Goal: Transaction & Acquisition: Download file/media

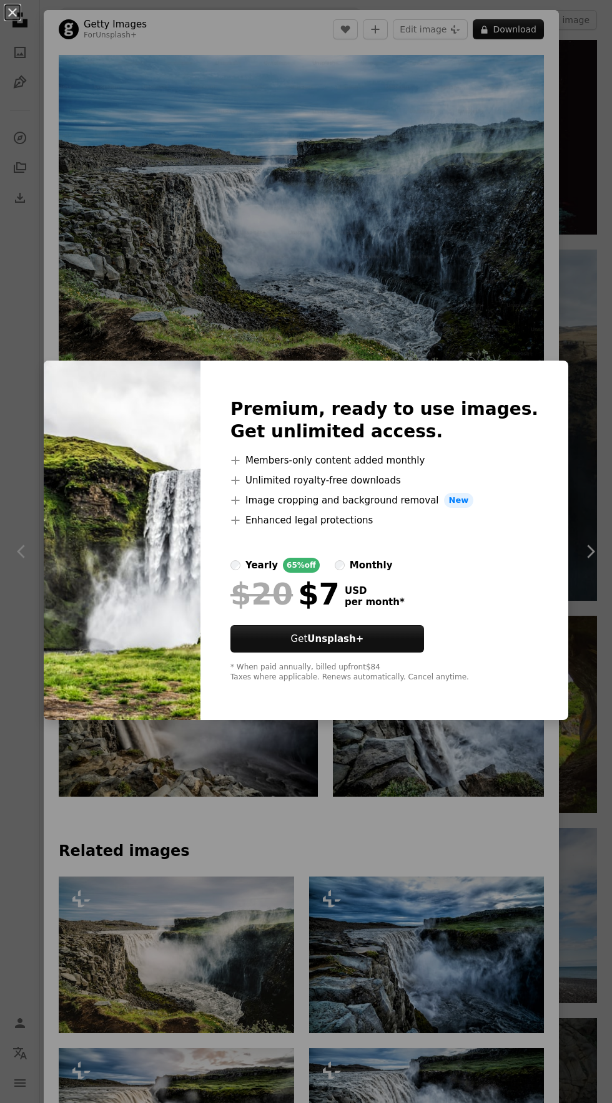
scroll to position [2500, 0]
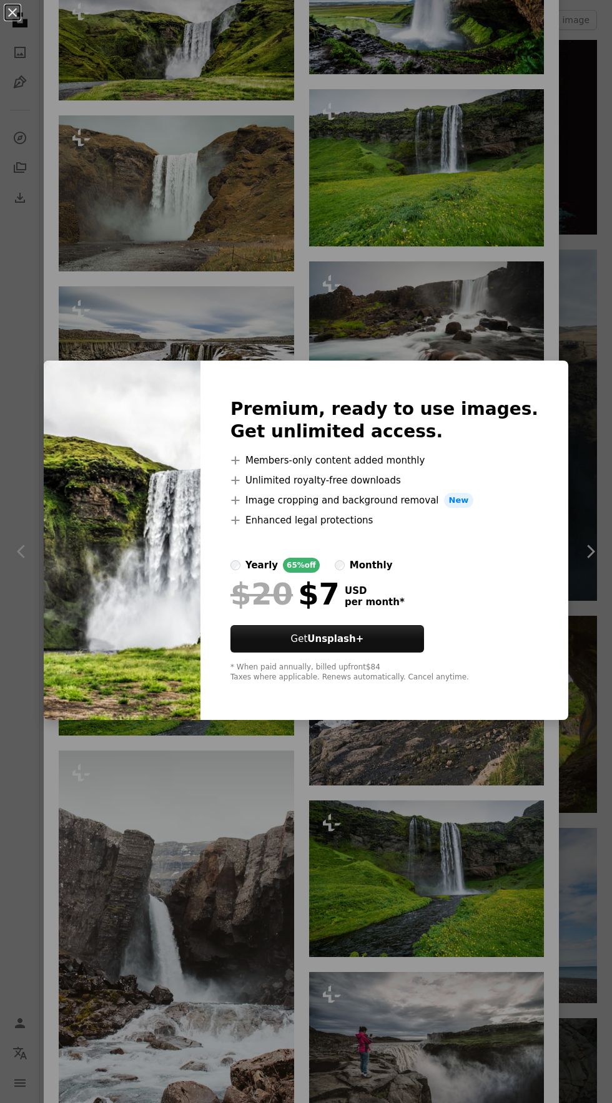
click at [569, 287] on div "An X shape Premium, ready to use images. Get unlimited access. A plus sign Memb…" at bounding box center [306, 551] width 612 height 1103
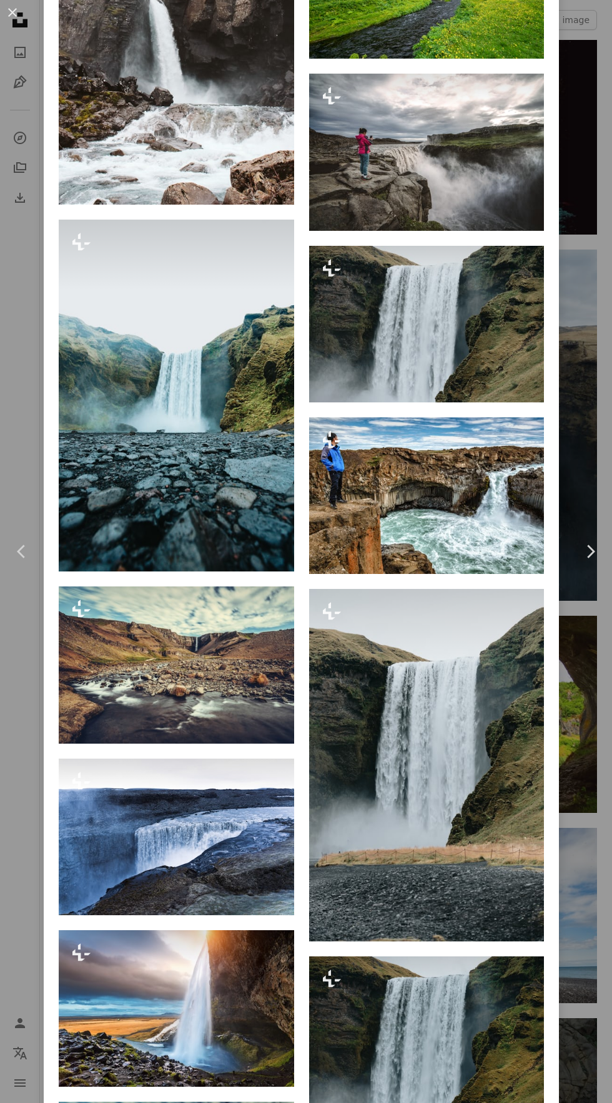
scroll to position [3741, 0]
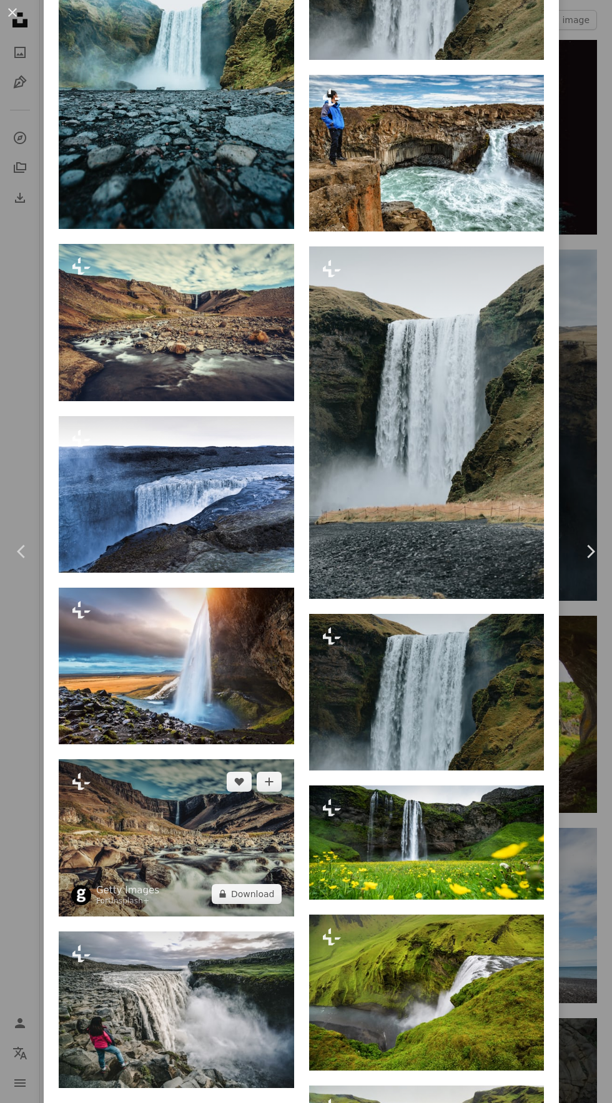
click at [263, 901] on img at bounding box center [176, 837] width 235 height 157
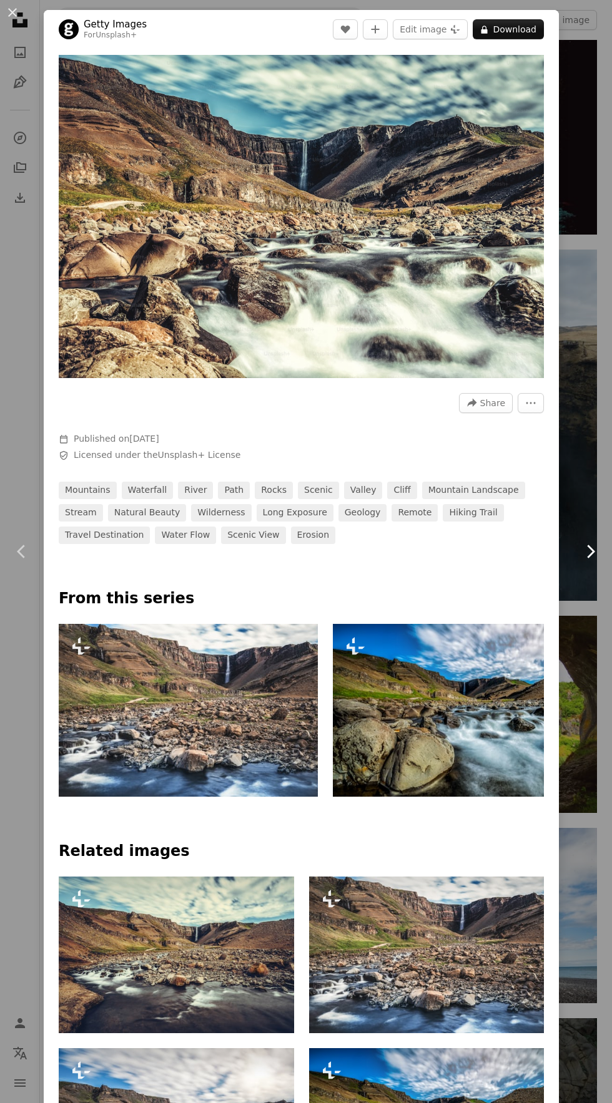
click at [600, 518] on link "Chevron right" at bounding box center [590, 552] width 44 height 120
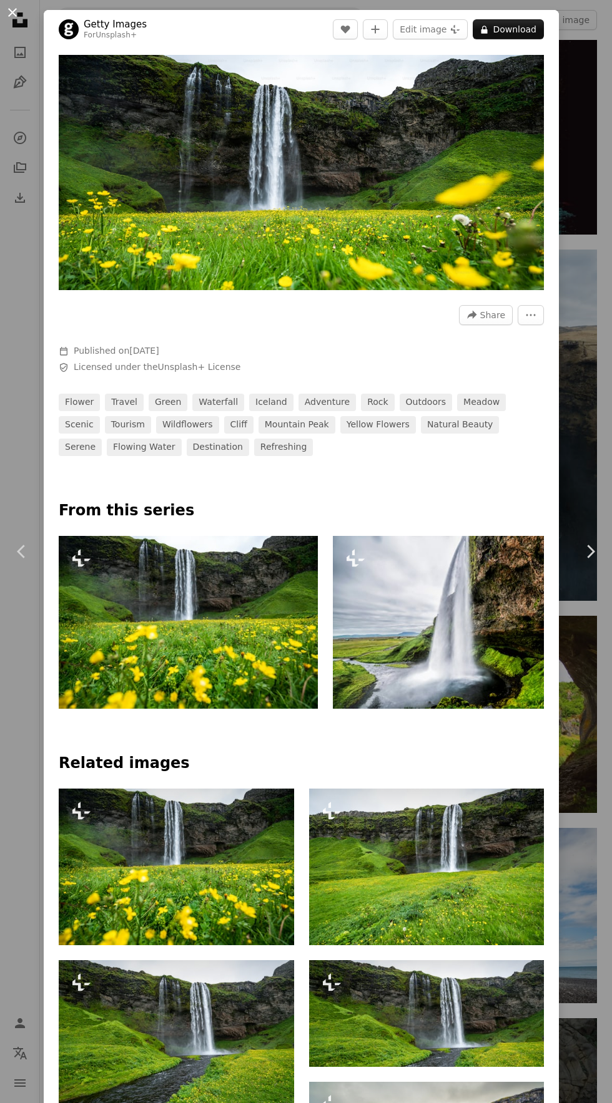
click at [12, 12] on button "An X shape" at bounding box center [12, 12] width 15 height 15
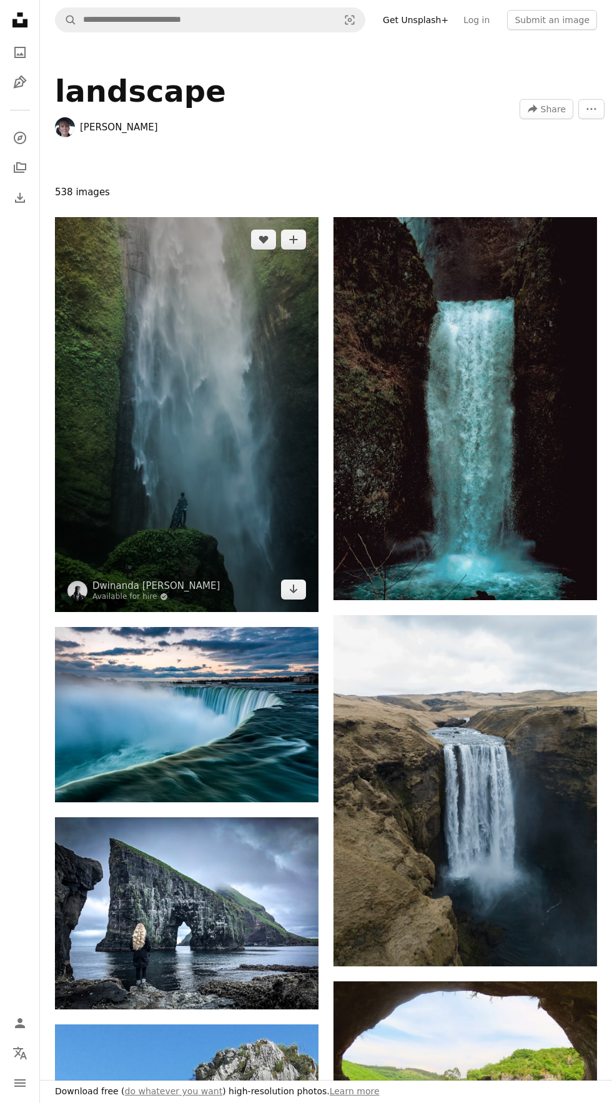
click at [135, 368] on img at bounding box center [186, 414] width 263 height 395
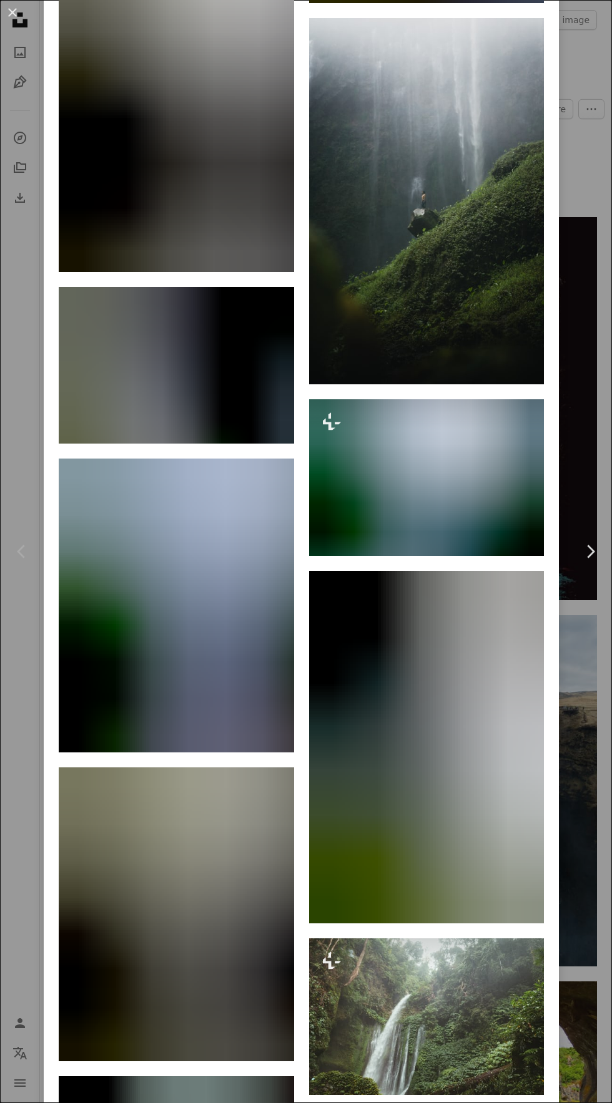
scroll to position [9611, 0]
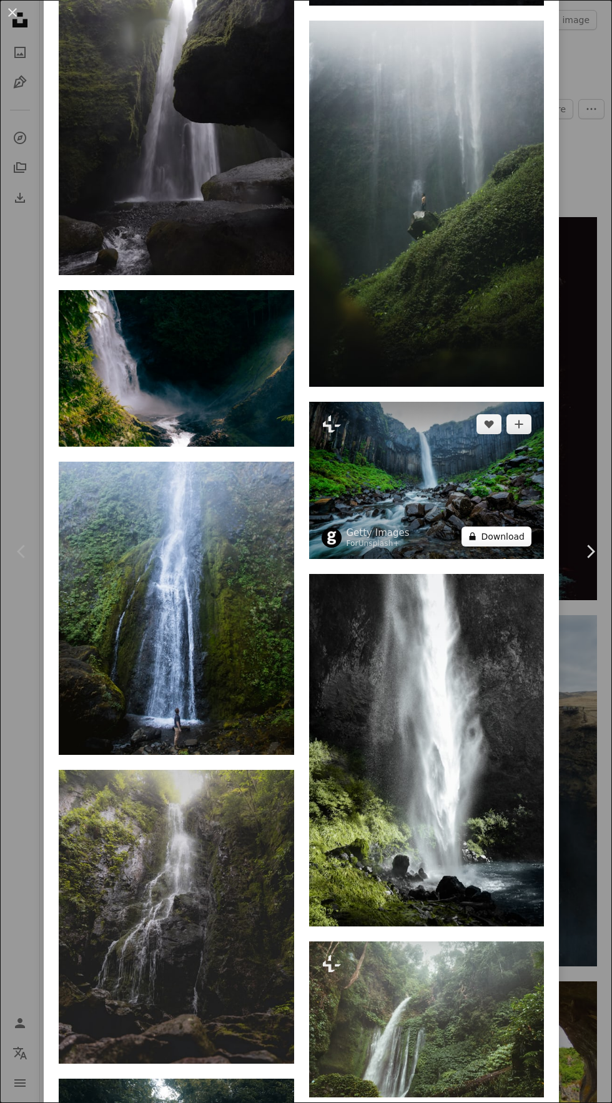
click at [518, 547] on button "A lock Download" at bounding box center [496, 537] width 70 height 20
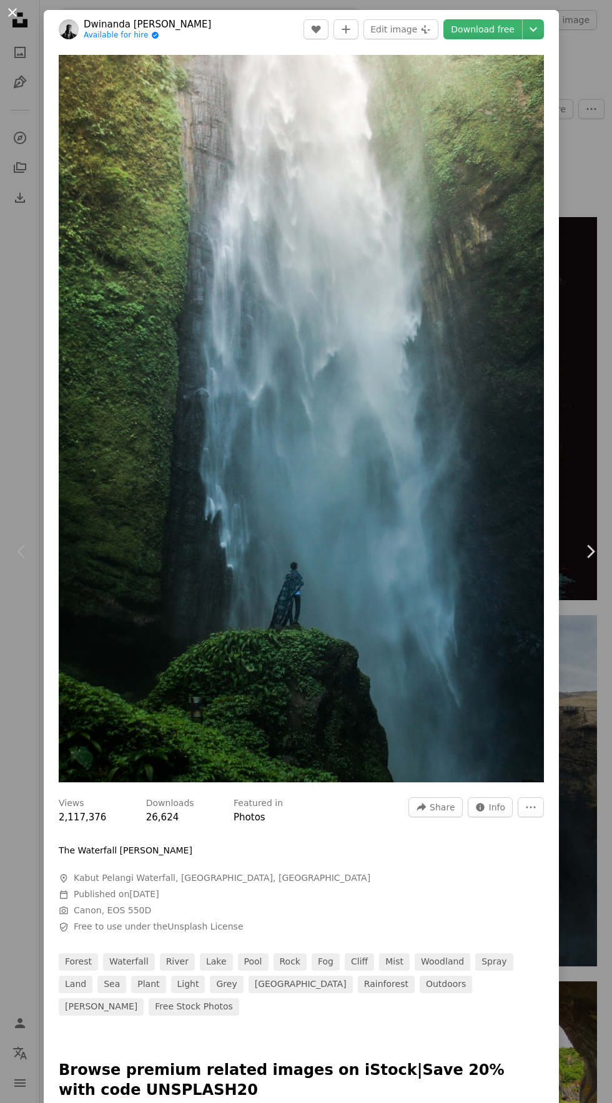
click at [12, 9] on button "An X shape" at bounding box center [12, 12] width 15 height 15
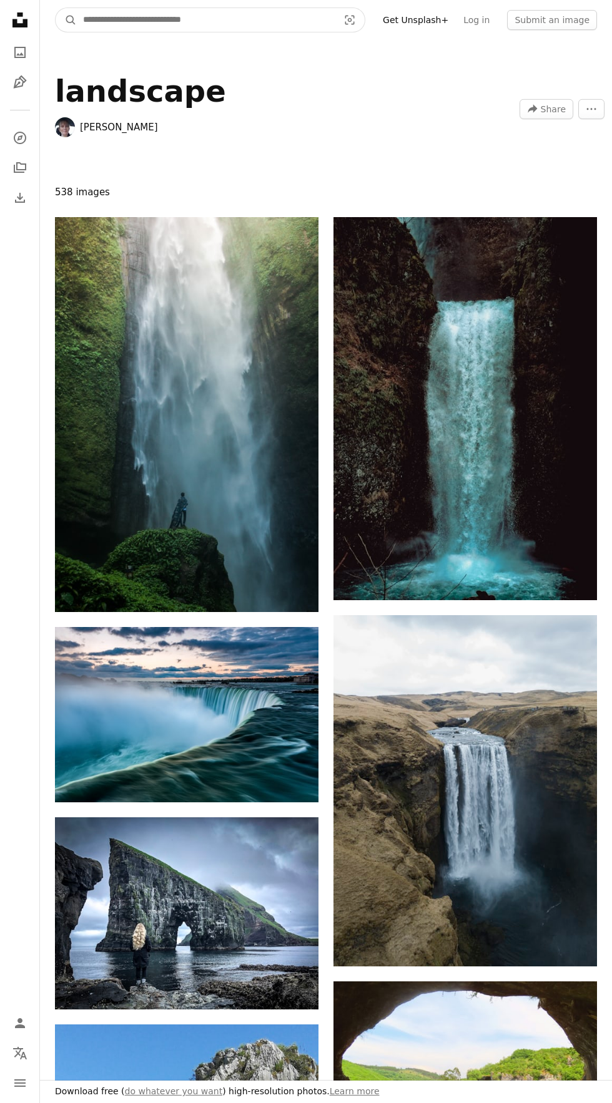
click at [150, 19] on input "Find visuals sitewide" at bounding box center [206, 20] width 258 height 24
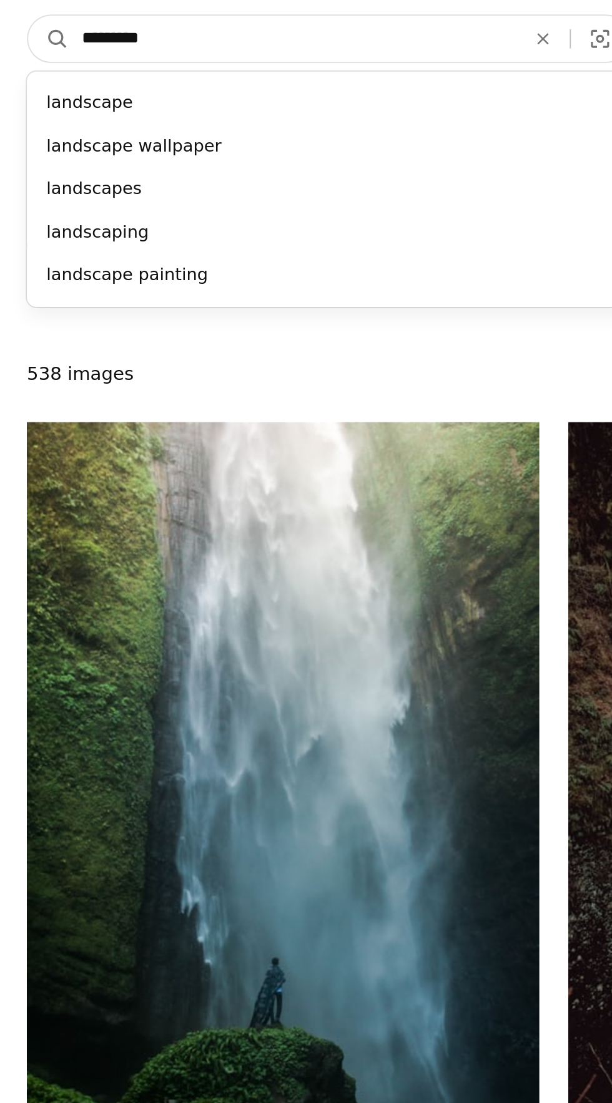
type input "*********"
click at [56, 8] on button "A magnifying glass" at bounding box center [66, 20] width 21 height 24
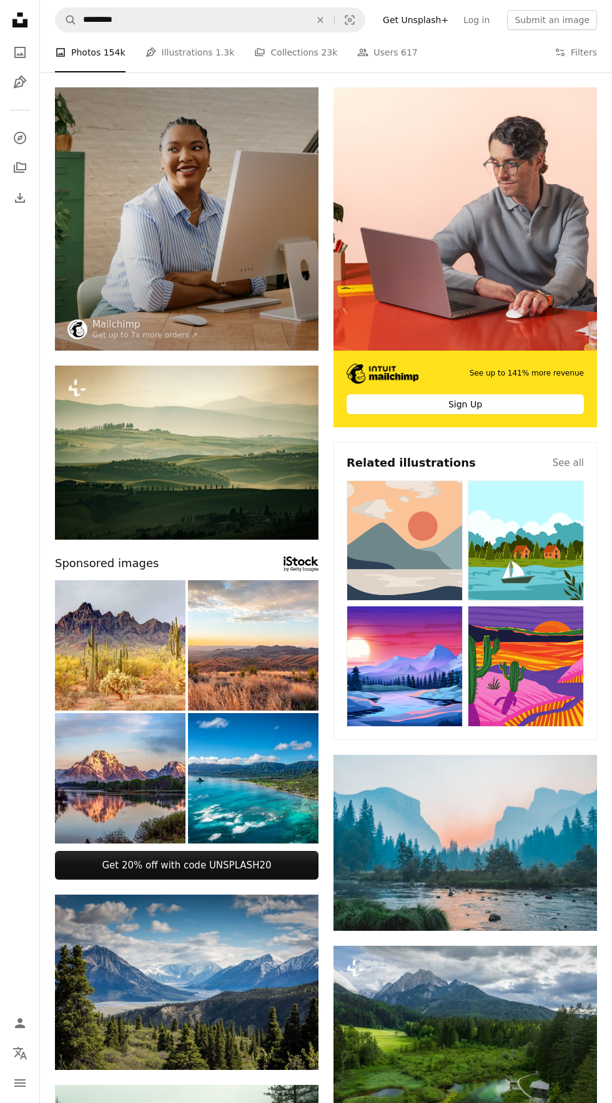
scroll to position [99, 0]
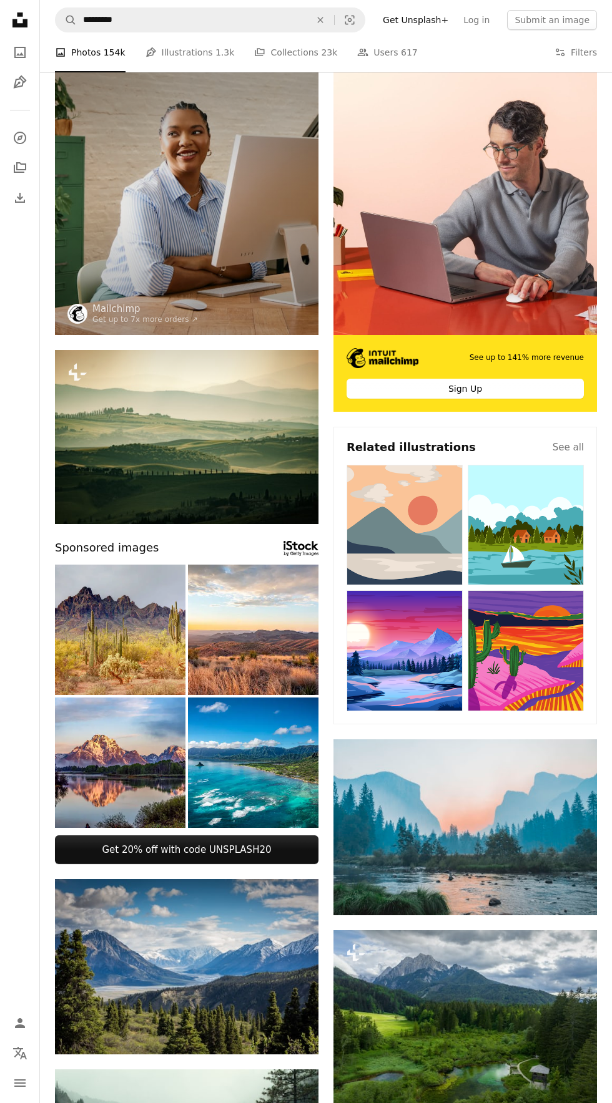
click at [82, 687] on img at bounding box center [120, 630] width 130 height 130
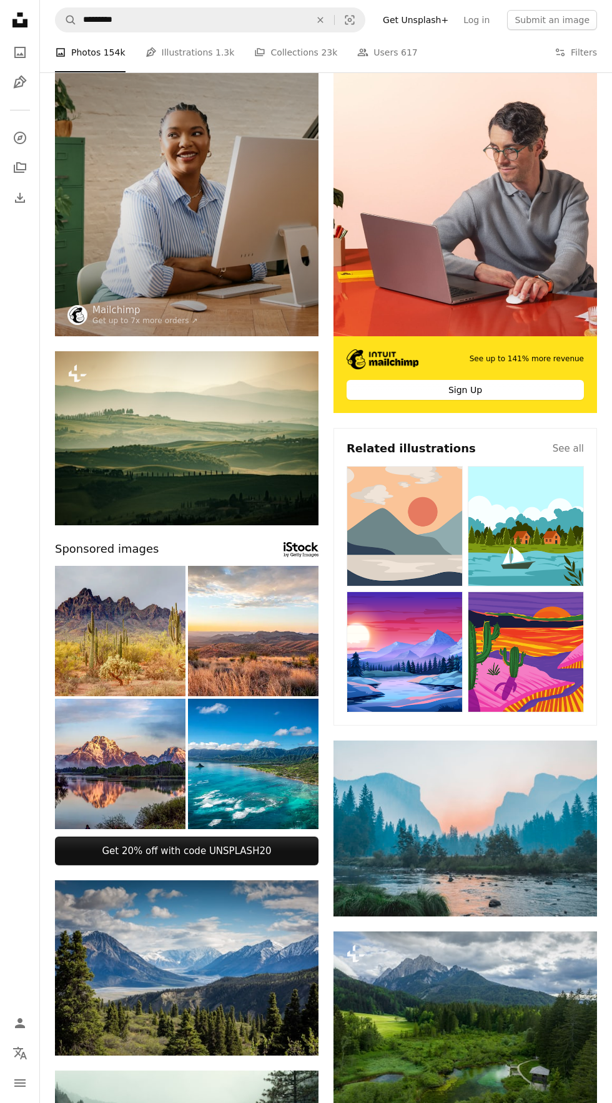
scroll to position [0, 0]
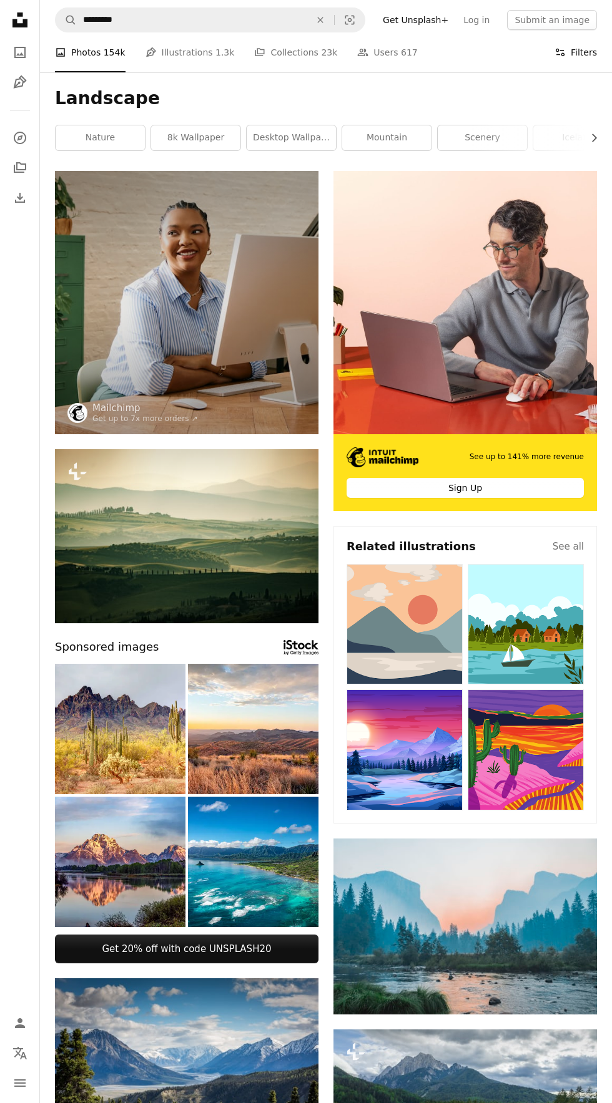
click at [577, 67] on button "Filters Filters" at bounding box center [575, 52] width 42 height 40
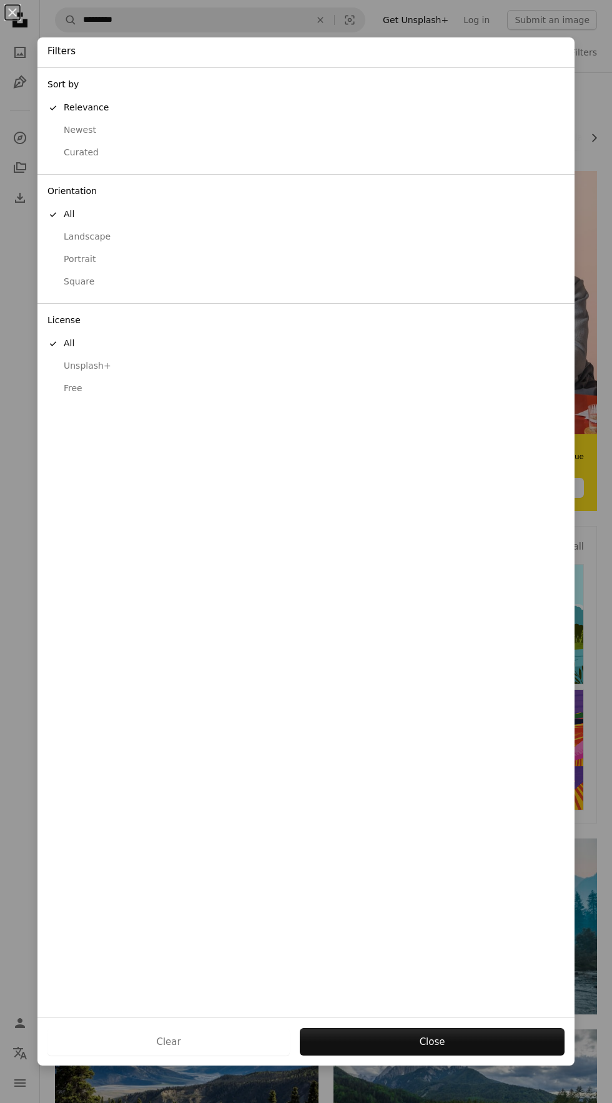
click at [72, 388] on div "Free" at bounding box center [305, 389] width 517 height 12
click at [488, 1039] on button "Apply" at bounding box center [431, 1041] width 265 height 27
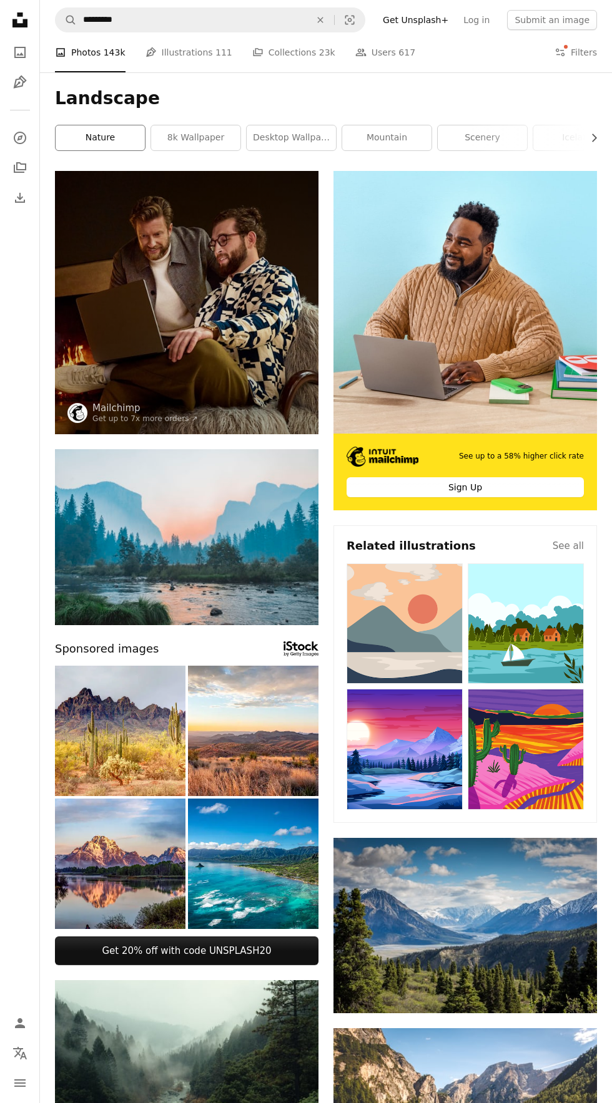
click at [100, 137] on link "nature" at bounding box center [100, 137] width 89 height 25
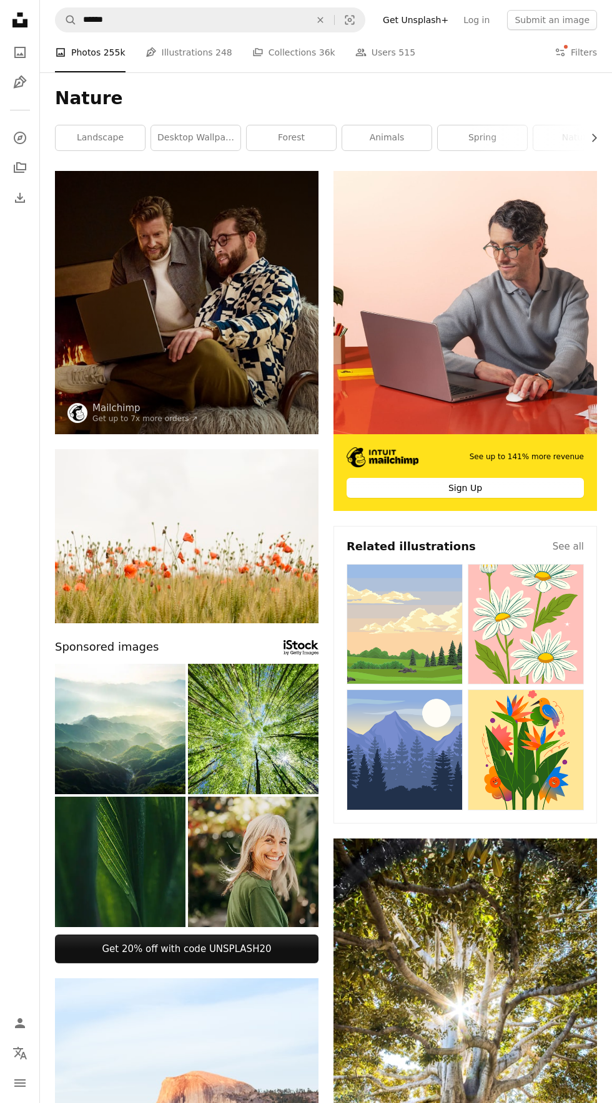
click at [254, 862] on img at bounding box center [253, 862] width 130 height 130
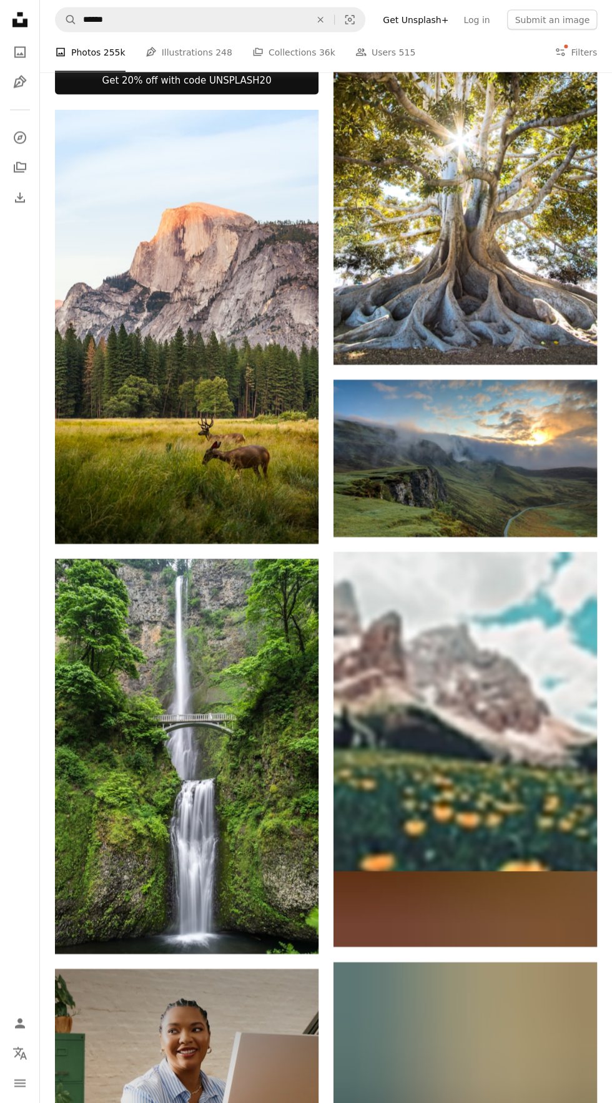
scroll to position [859, 0]
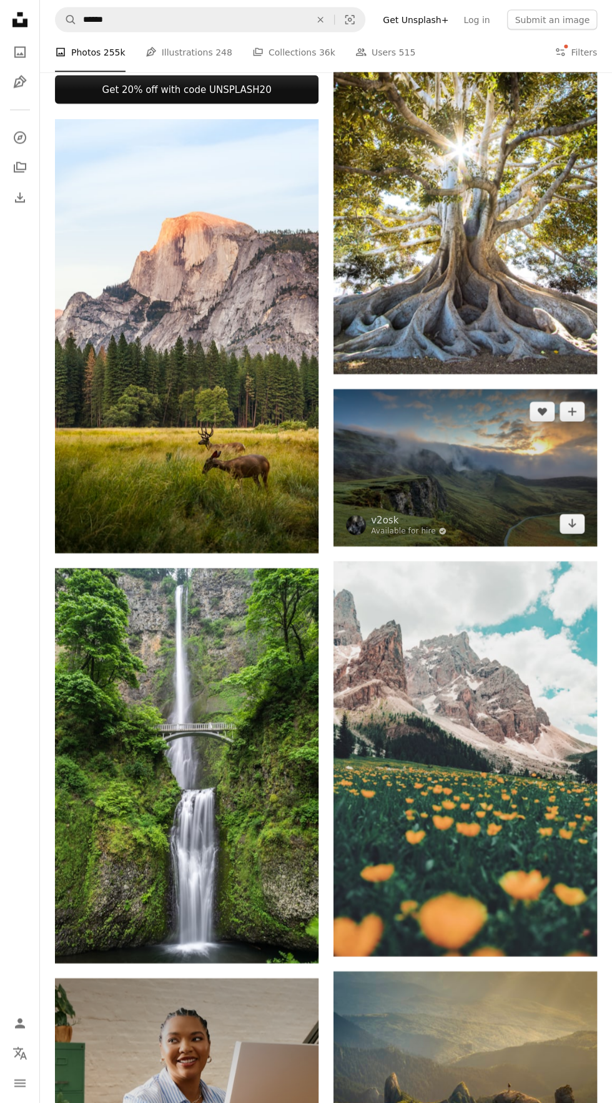
click at [547, 481] on img at bounding box center [464, 467] width 263 height 157
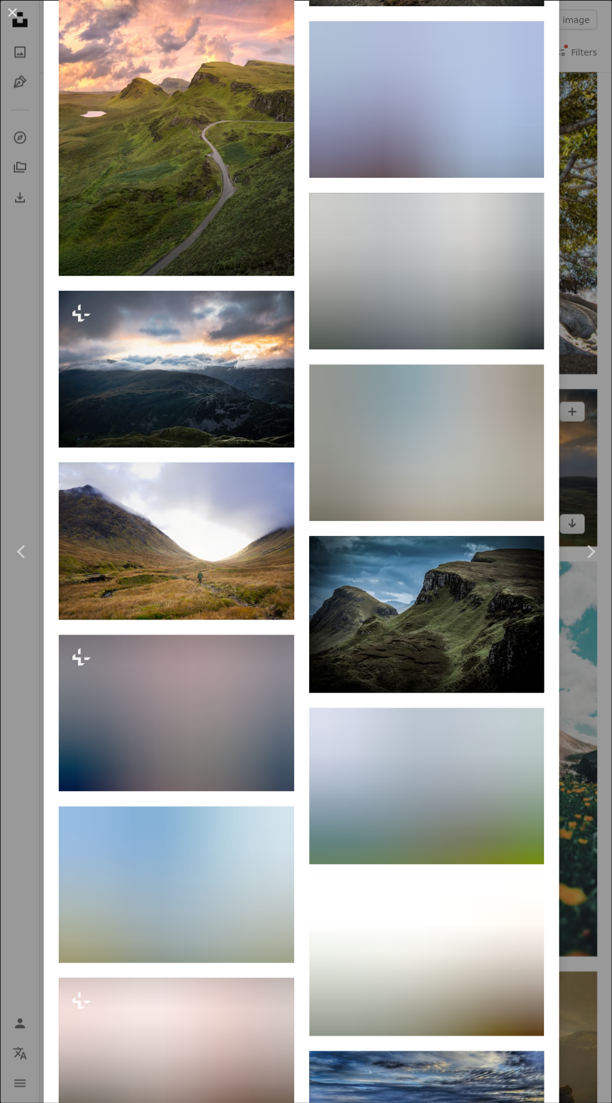
scroll to position [5594, 0]
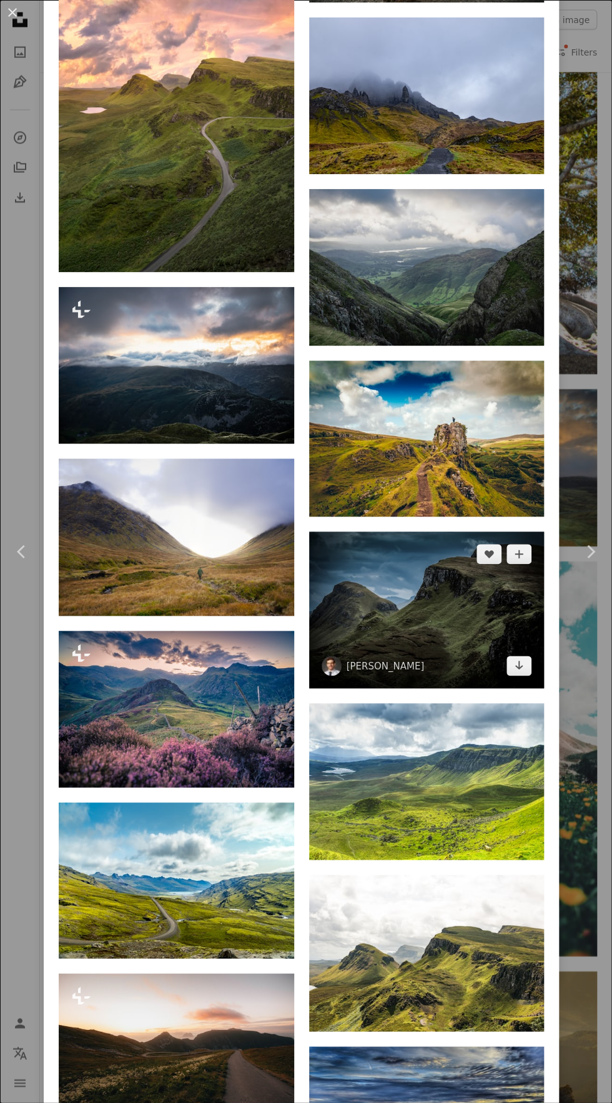
click at [481, 688] on img at bounding box center [426, 610] width 235 height 157
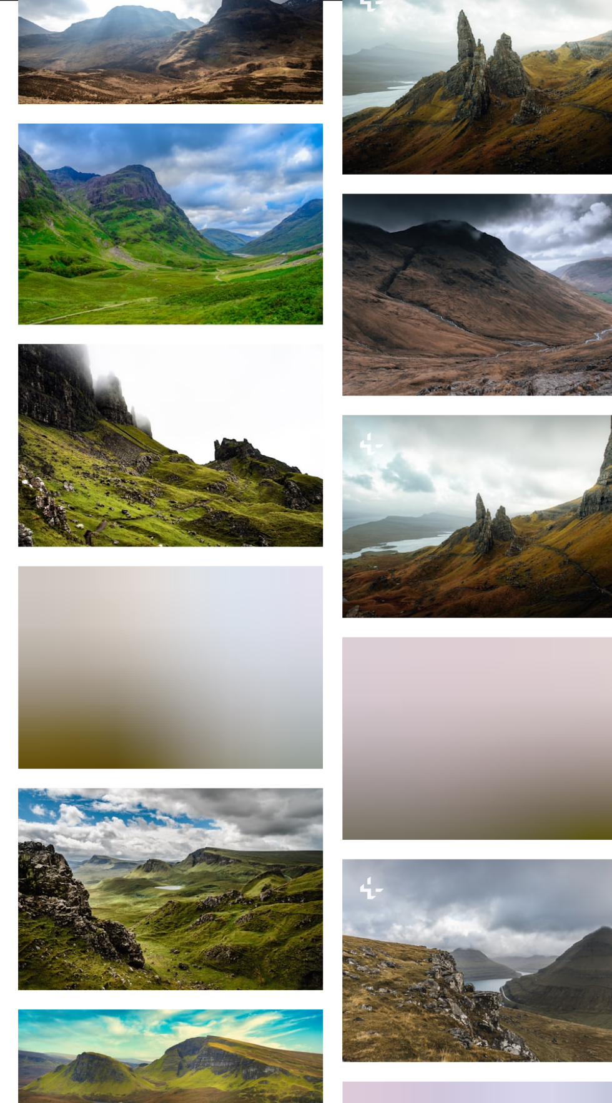
scroll to position [2130, 0]
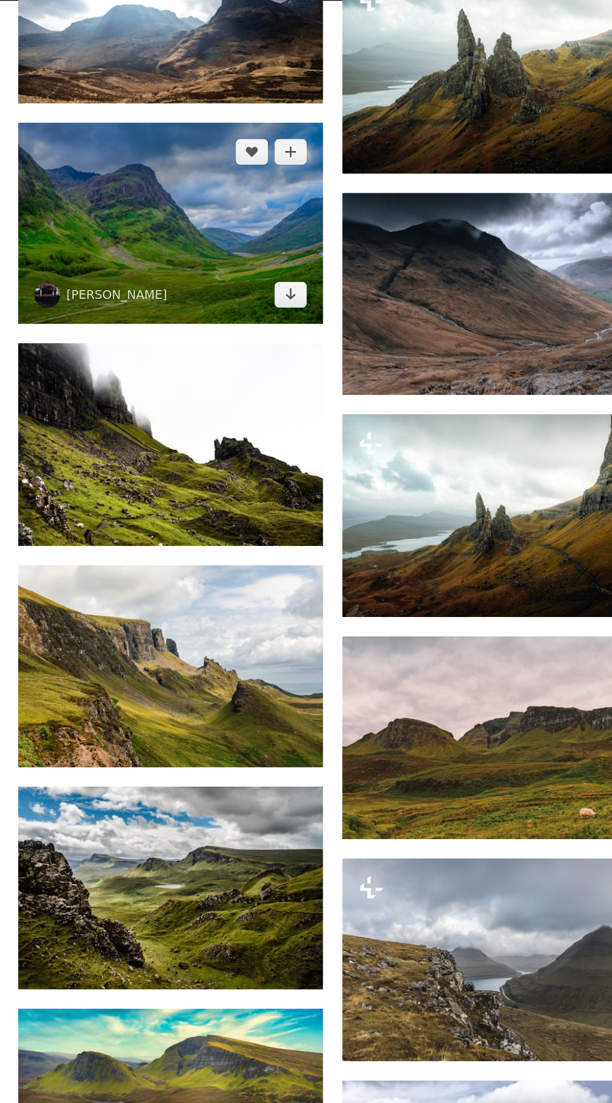
click at [243, 219] on img at bounding box center [176, 172] width 235 height 155
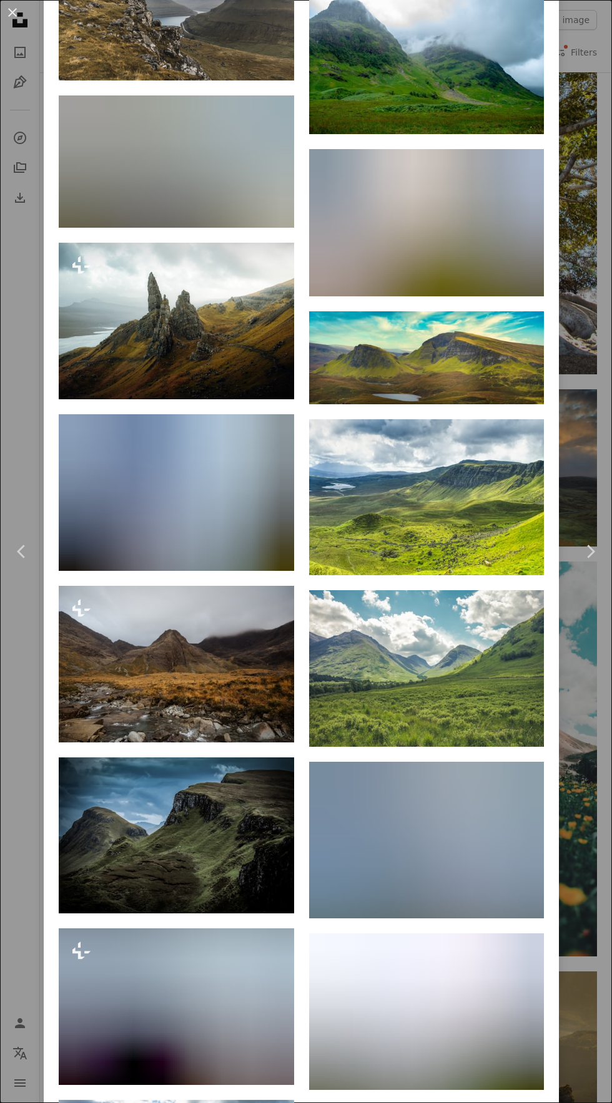
scroll to position [2868, 0]
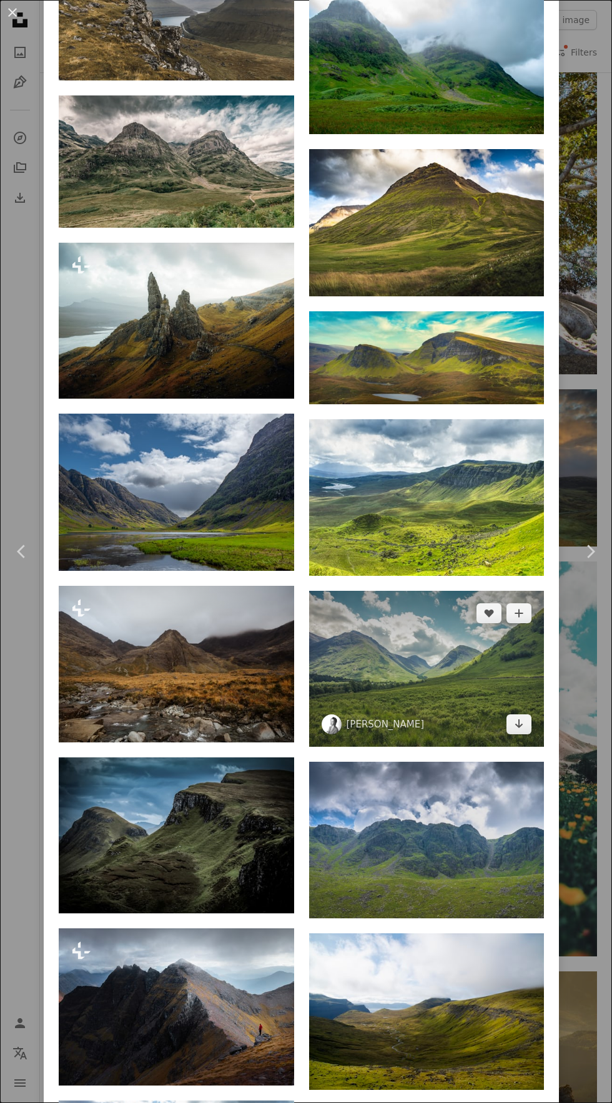
click at [489, 730] on img at bounding box center [426, 669] width 235 height 157
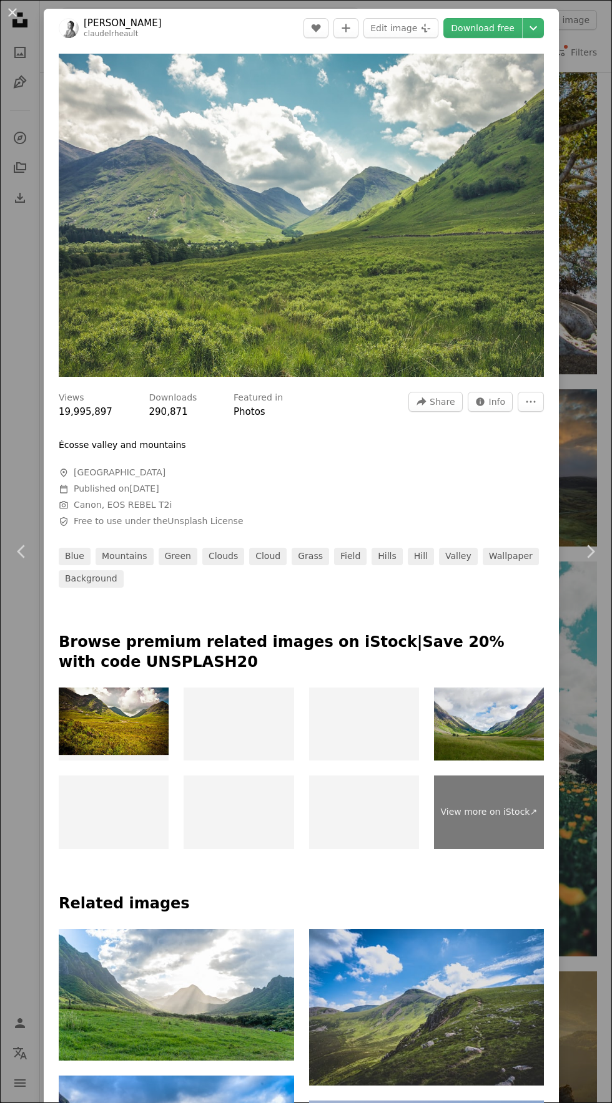
scroll to position [600, 0]
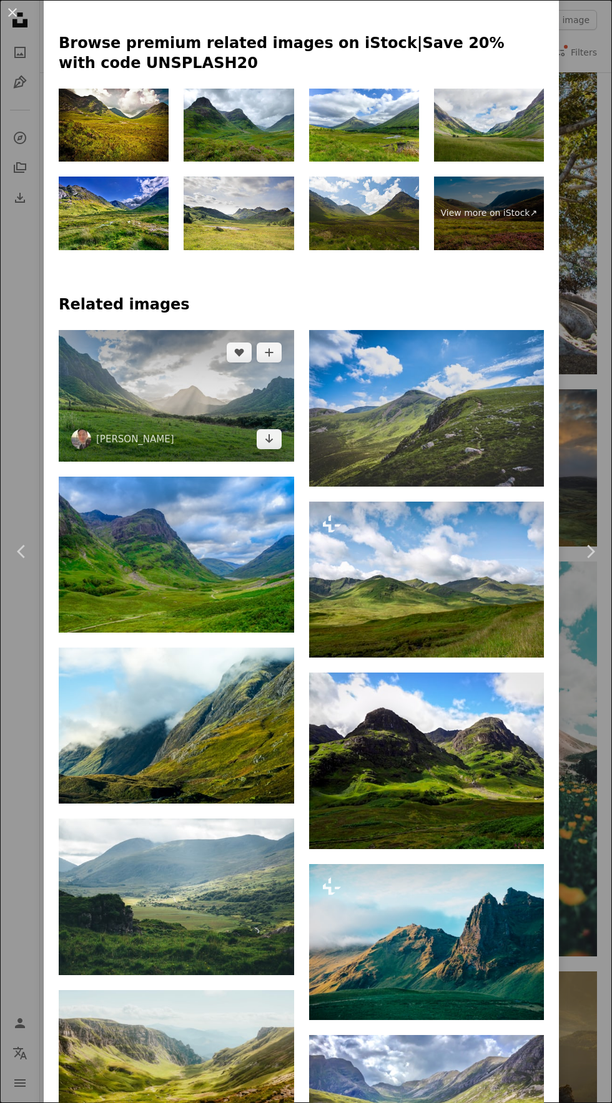
click at [240, 416] on img at bounding box center [176, 396] width 235 height 132
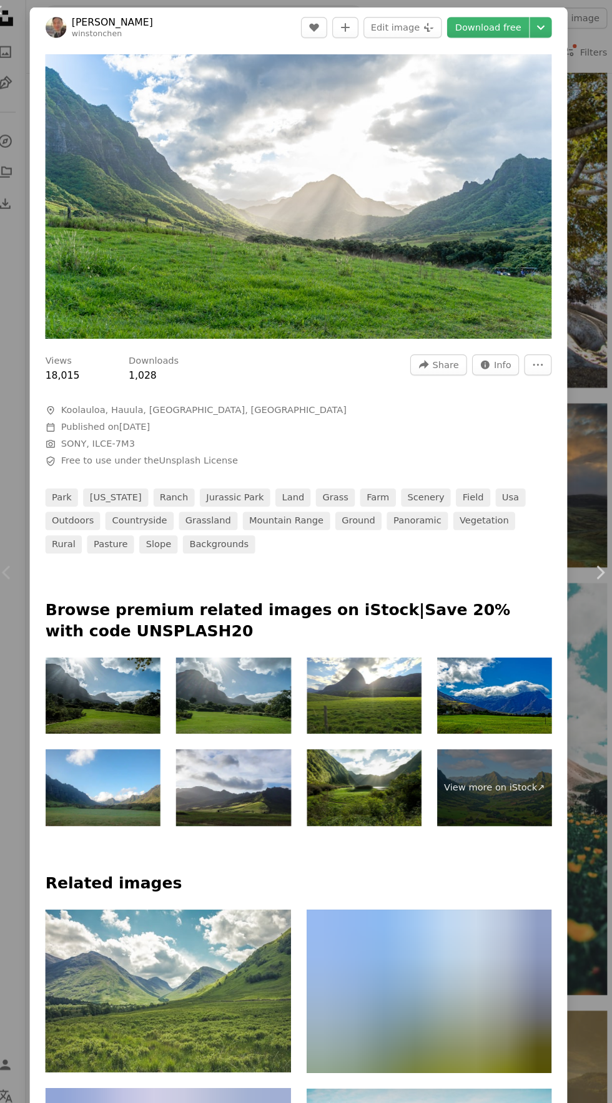
scroll to position [859, 0]
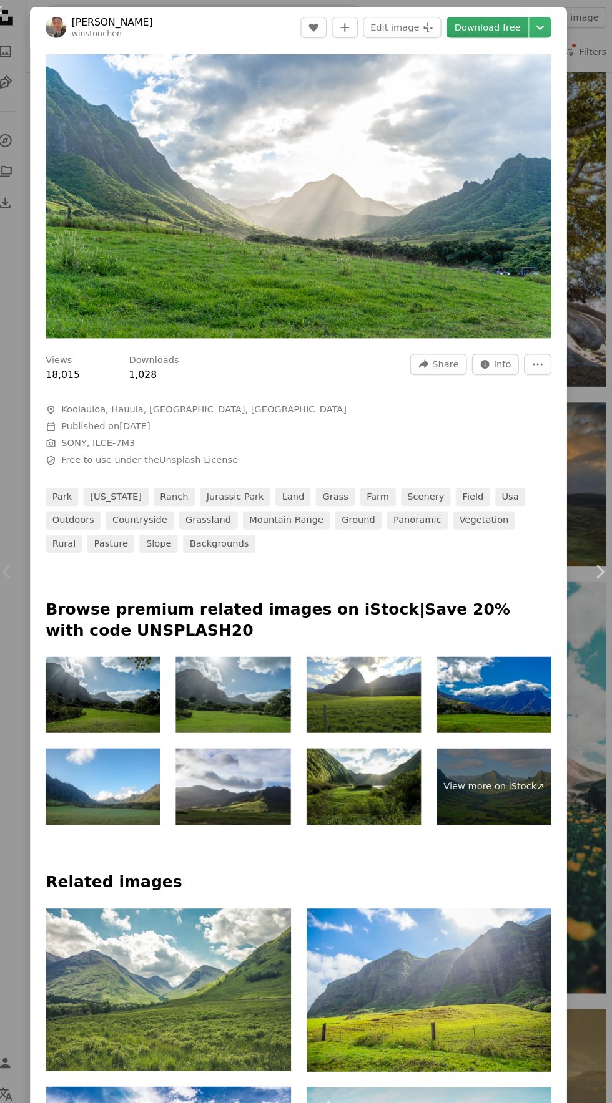
click at [491, 29] on link "Download free" at bounding box center [482, 29] width 79 height 20
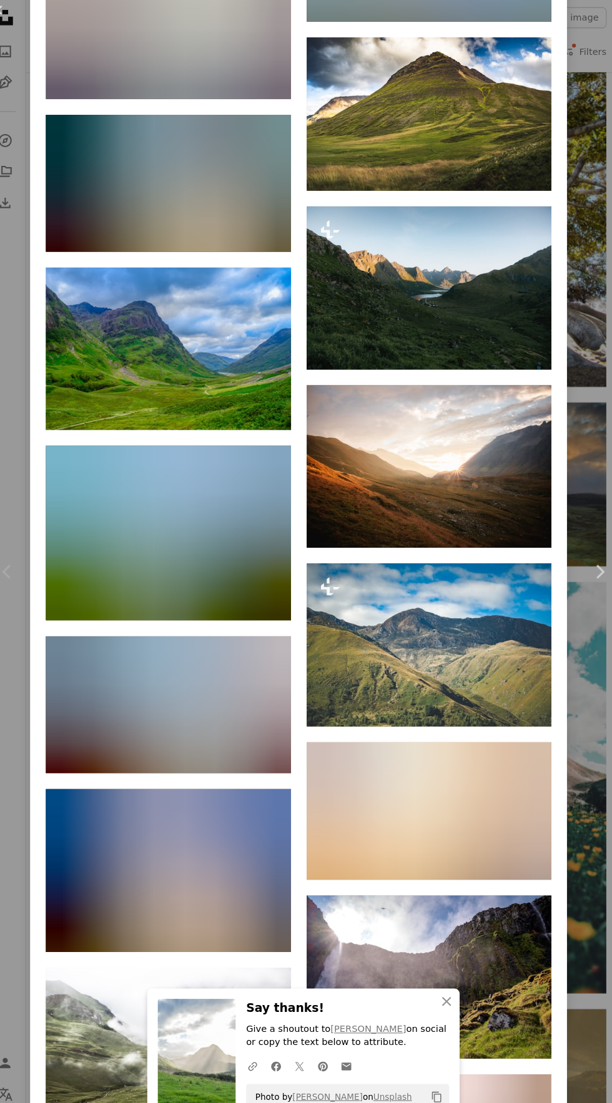
scroll to position [1898, 0]
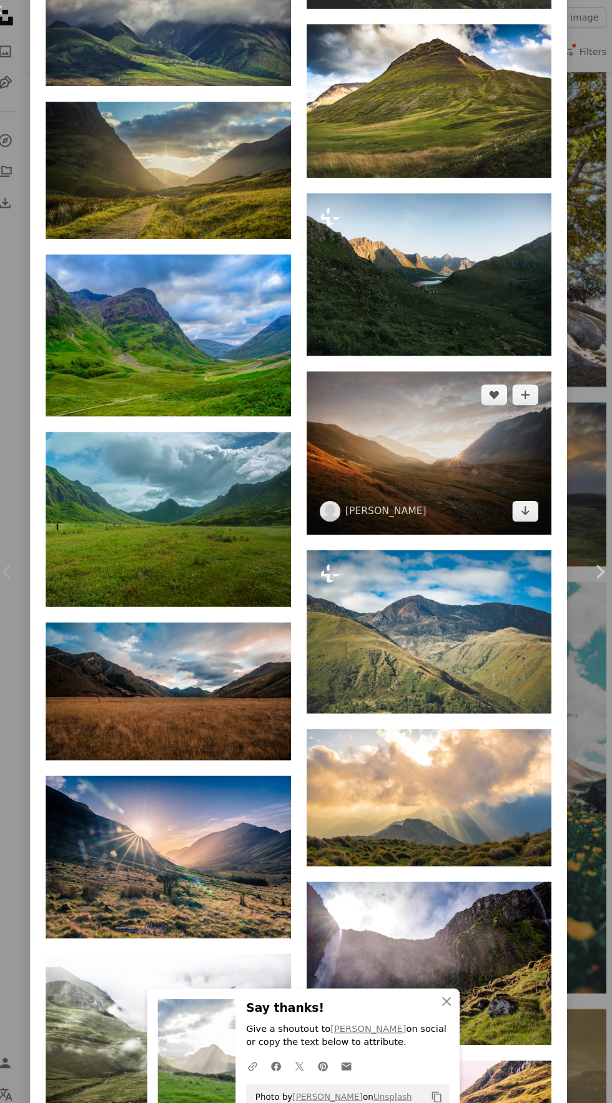
click at [510, 450] on img at bounding box center [426, 437] width 235 height 157
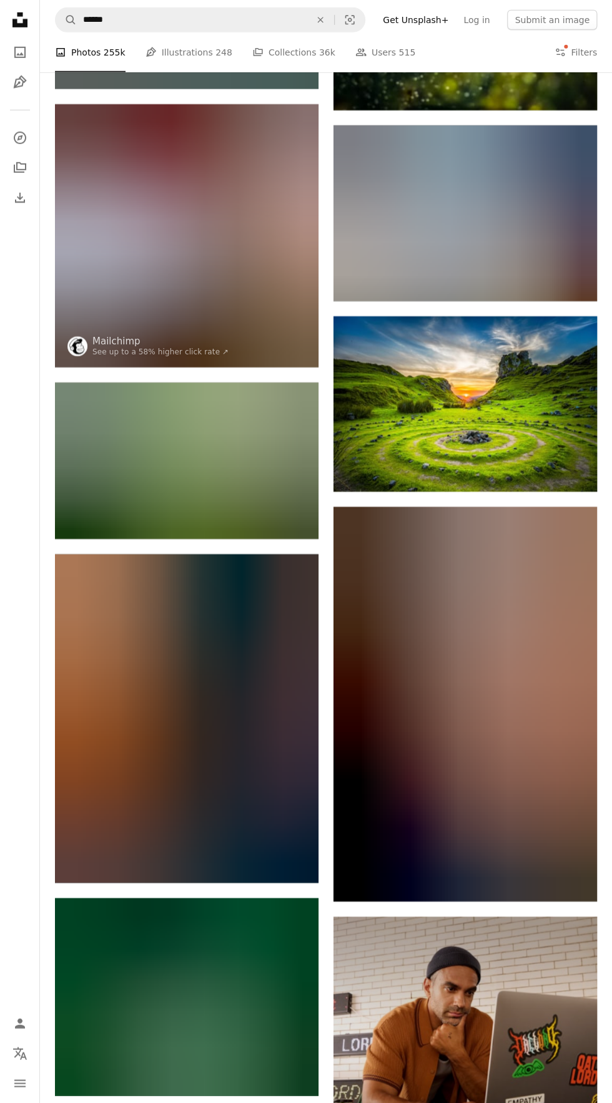
scroll to position [2906, 0]
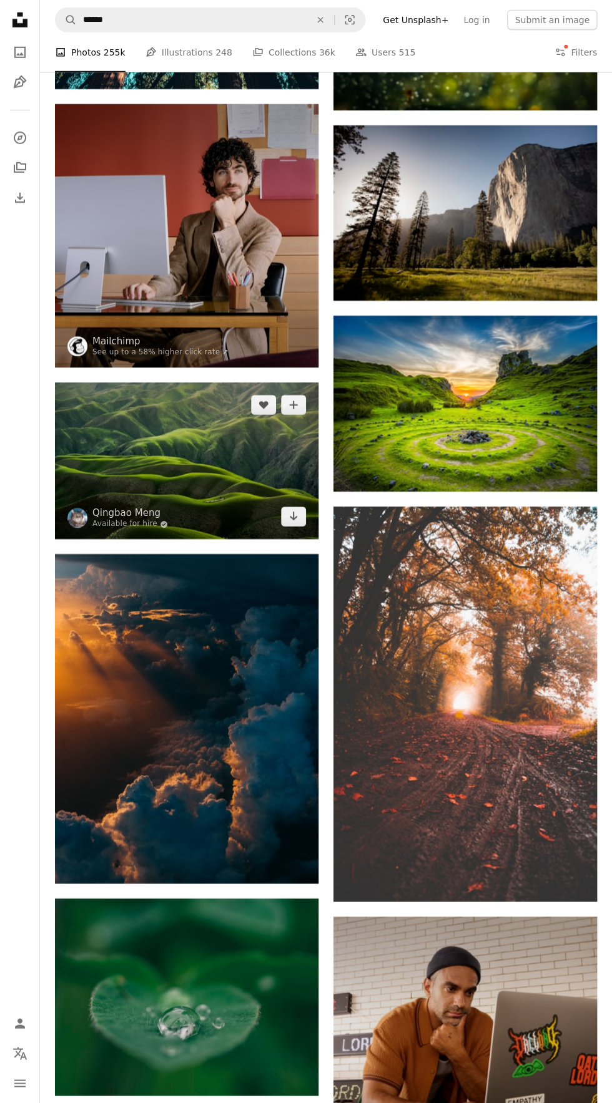
click at [225, 449] on img at bounding box center [186, 461] width 263 height 157
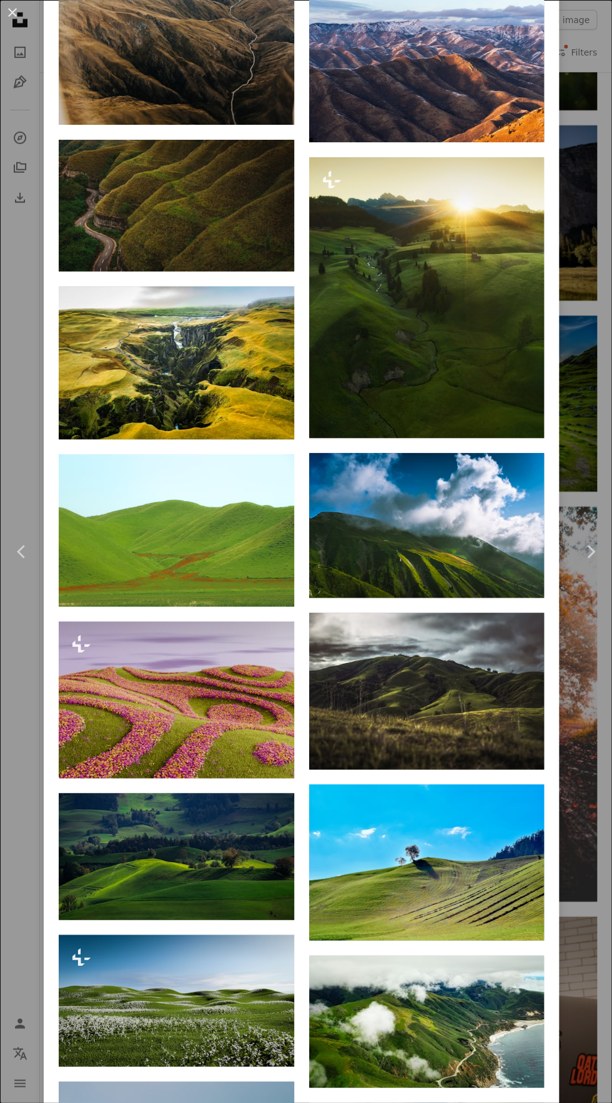
scroll to position [5534, 0]
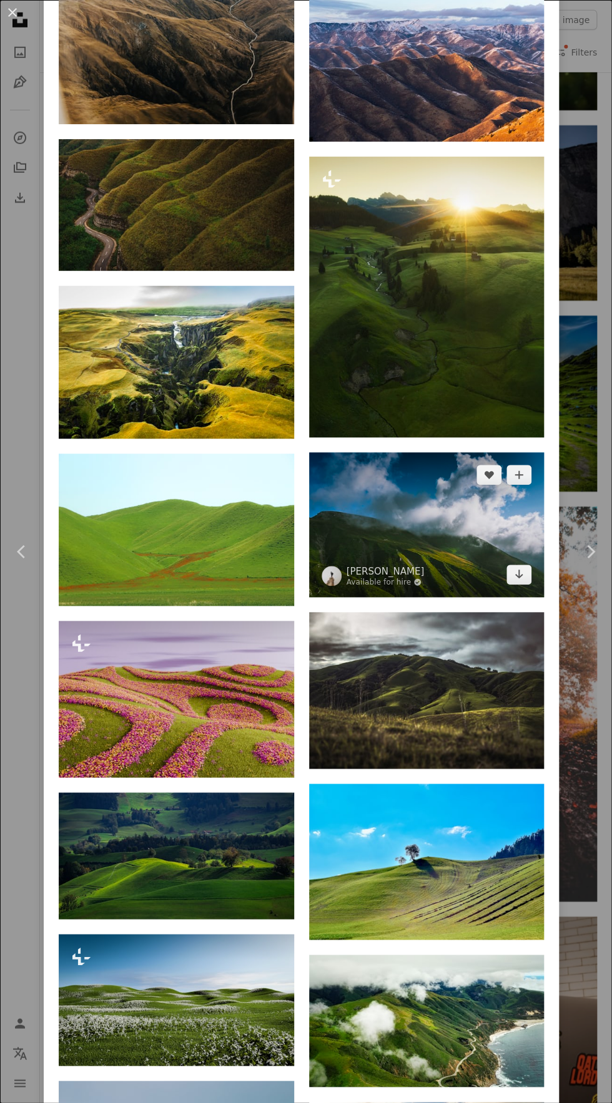
click at [509, 597] on img at bounding box center [426, 524] width 235 height 145
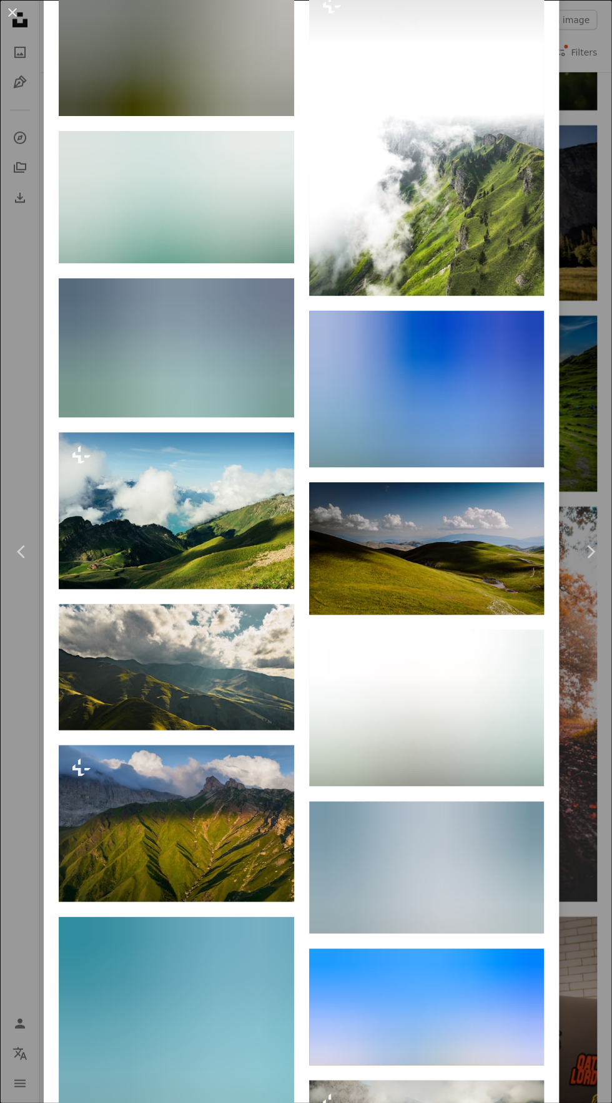
scroll to position [1091, 0]
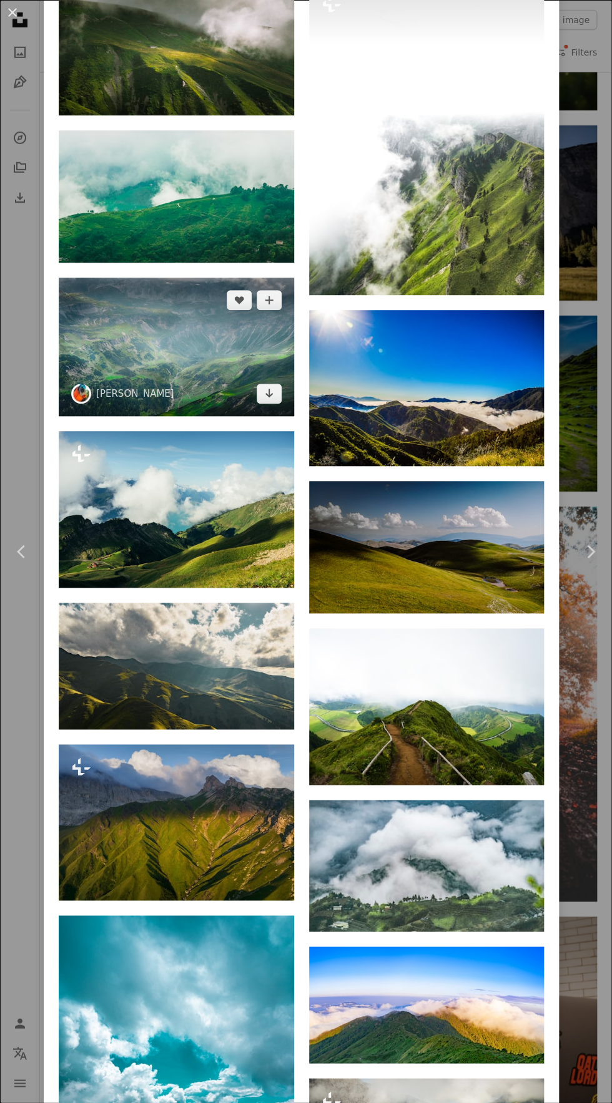
click at [110, 369] on img at bounding box center [176, 347] width 235 height 139
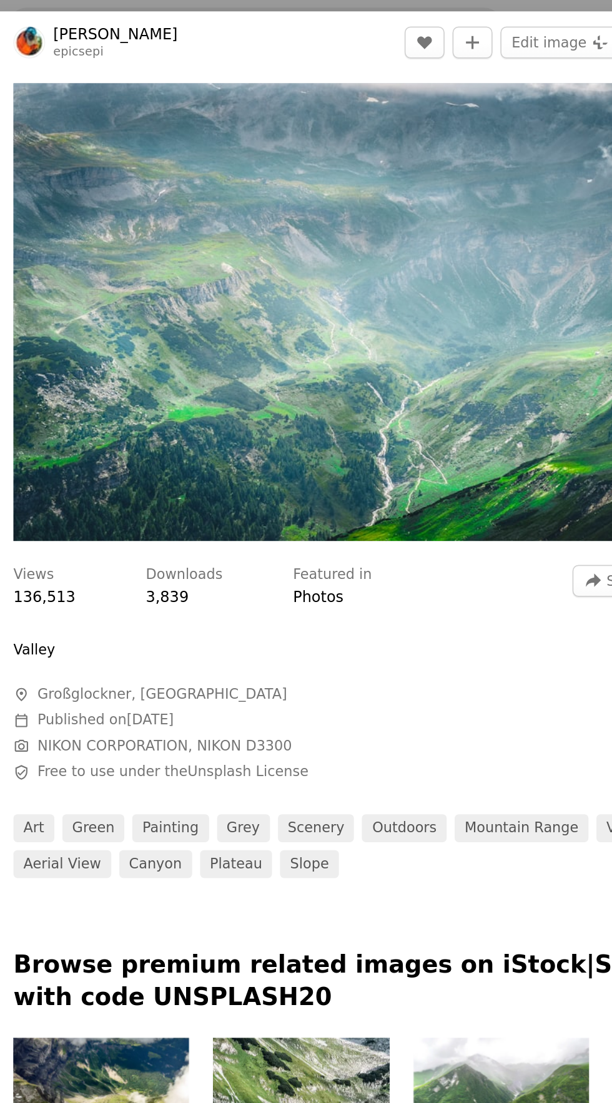
scroll to position [2906, 0]
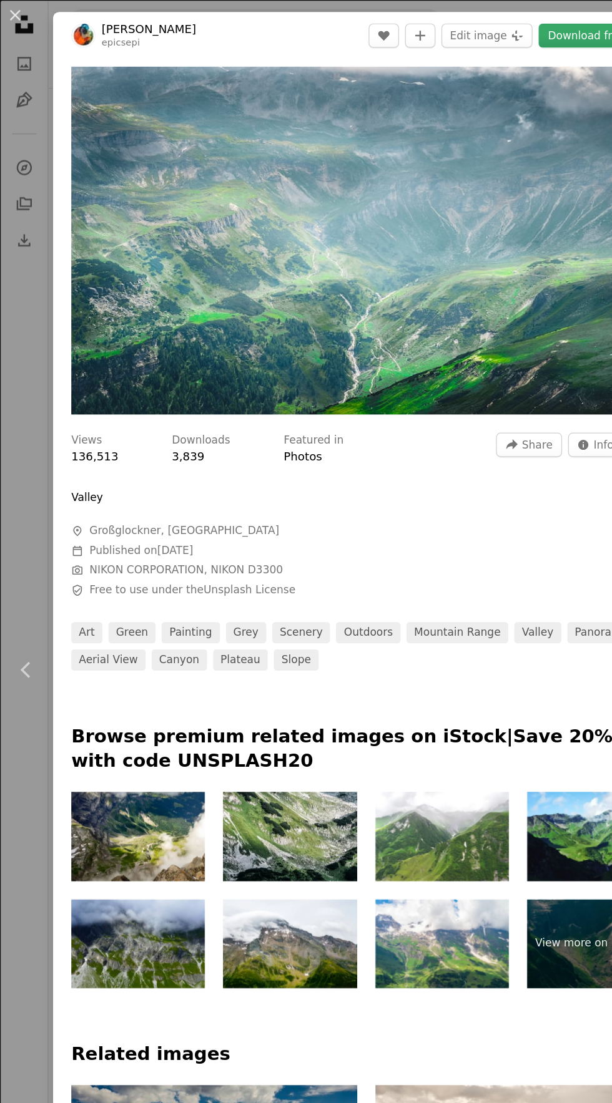
click at [471, 36] on link "Download free" at bounding box center [482, 29] width 79 height 20
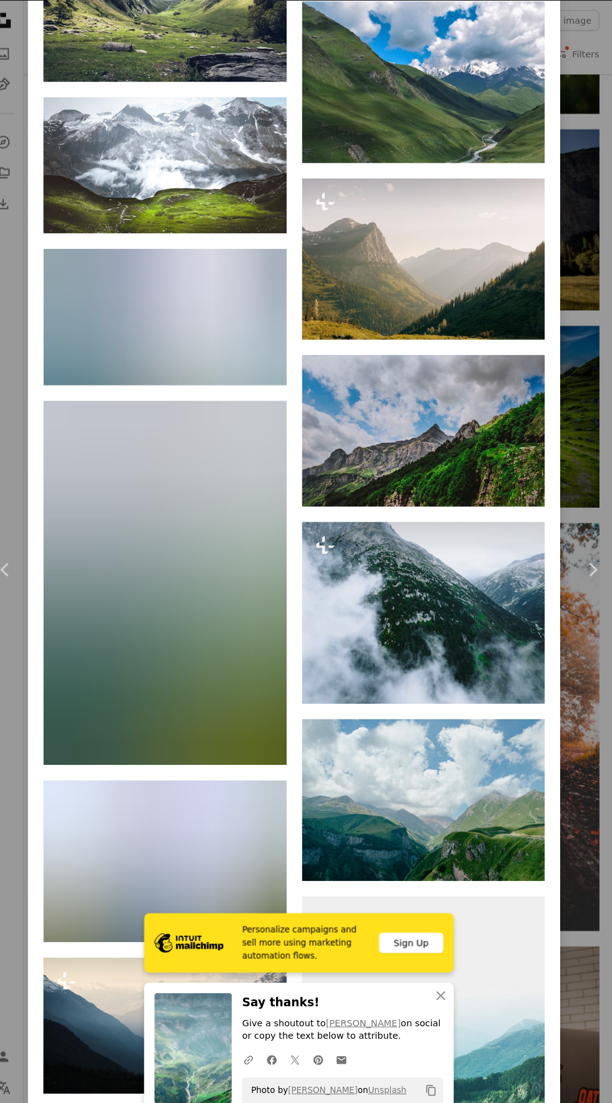
scroll to position [2142, 0]
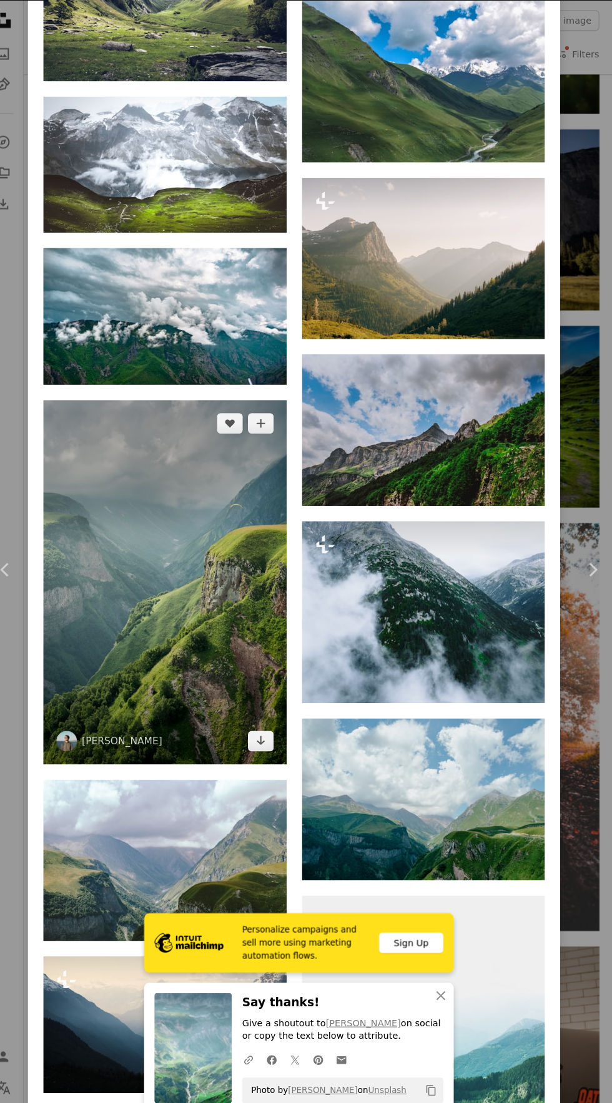
click at [112, 541] on img at bounding box center [176, 564] width 235 height 353
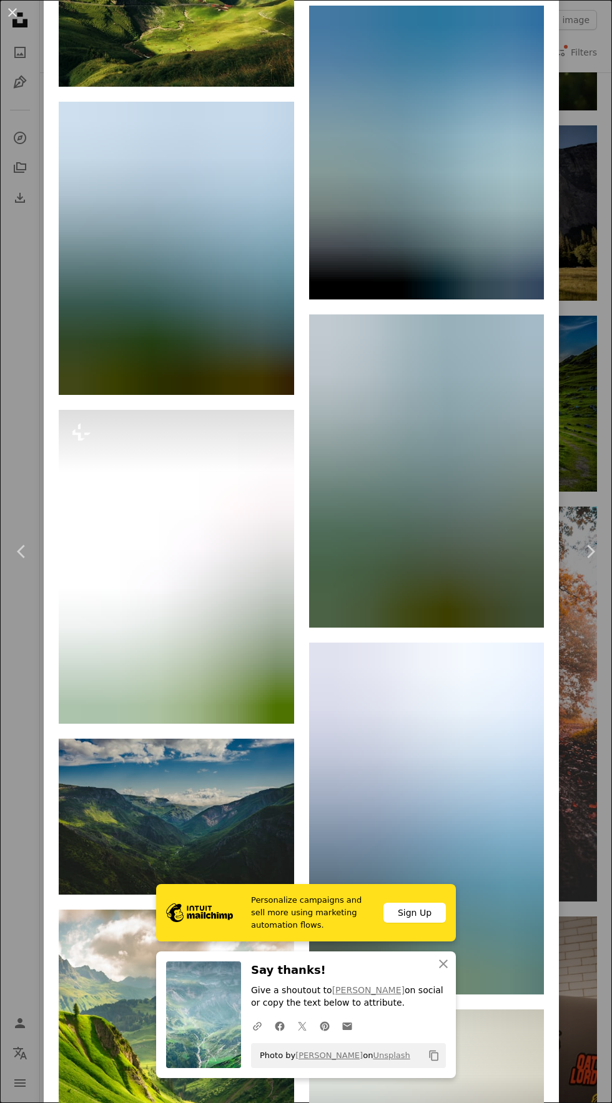
scroll to position [1765, 0]
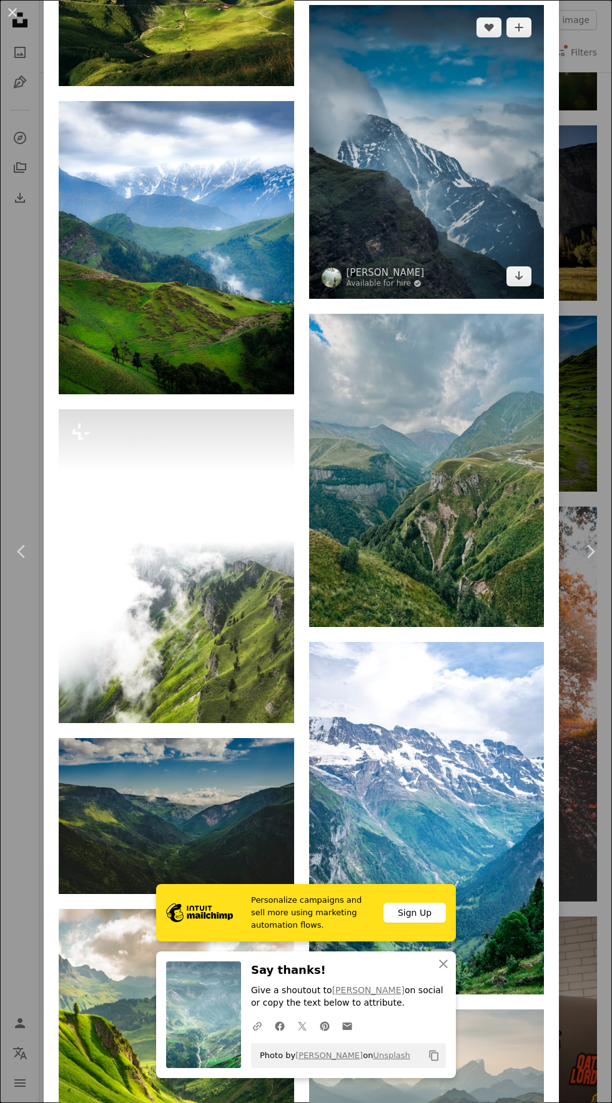
click at [485, 266] on img at bounding box center [426, 152] width 235 height 294
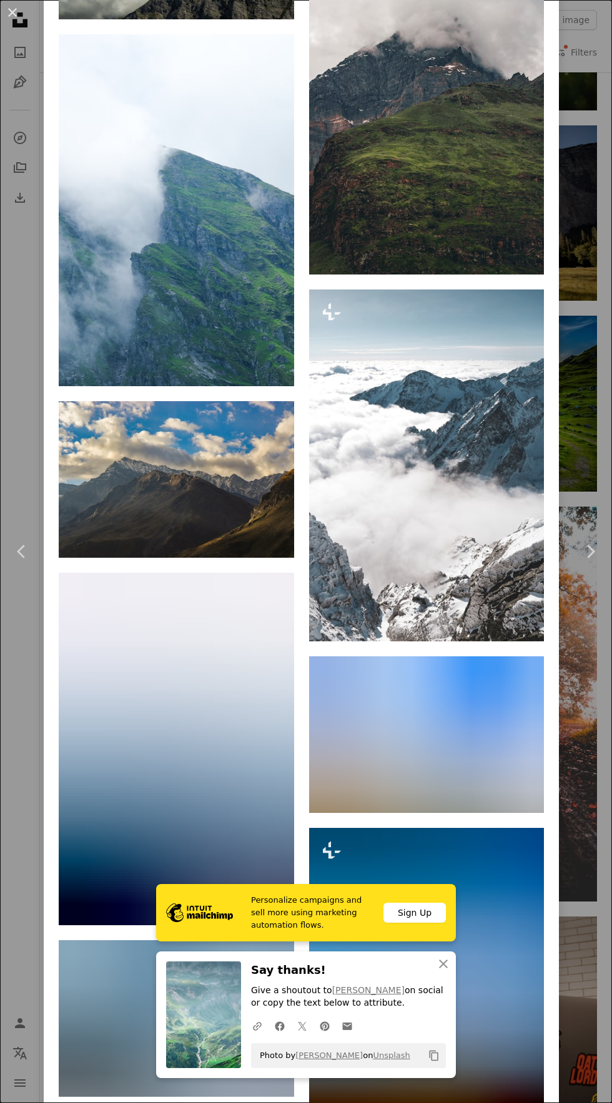
scroll to position [2343, 0]
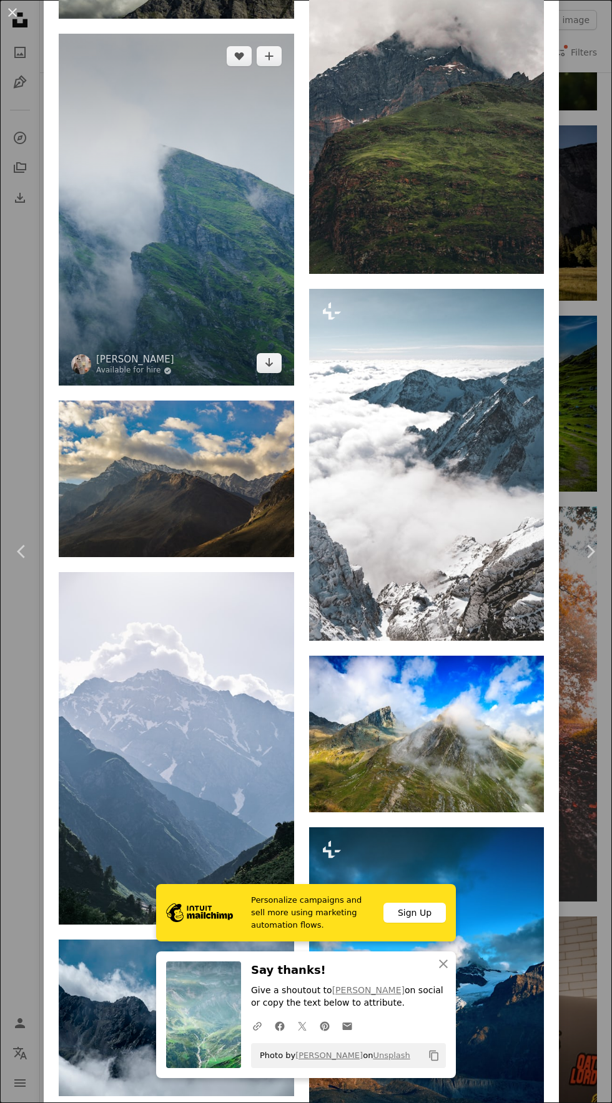
click at [221, 386] on img at bounding box center [176, 210] width 235 height 353
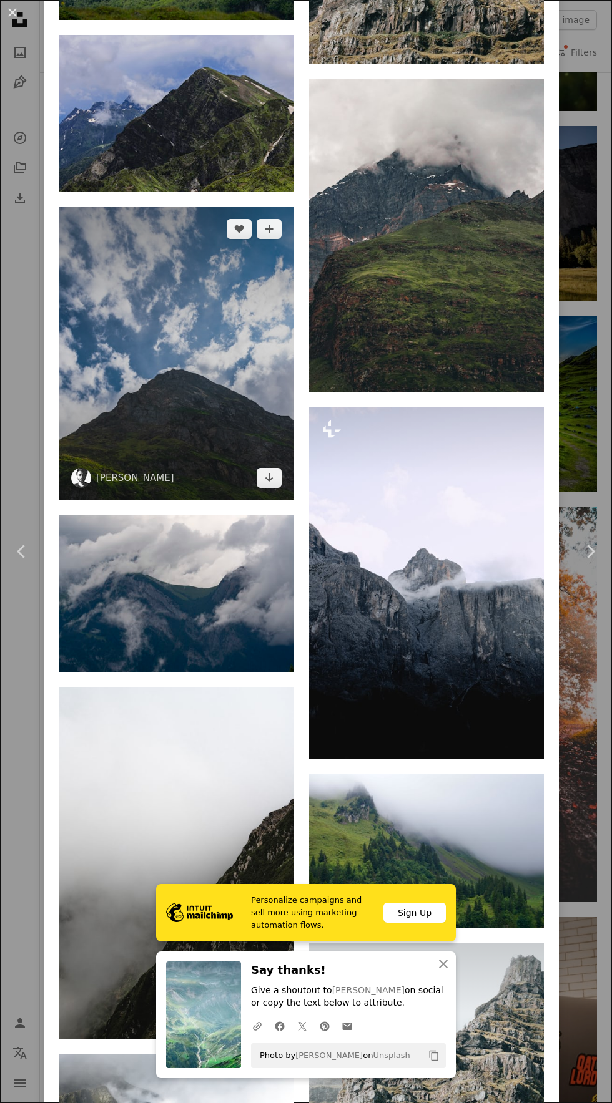
click at [258, 486] on img at bounding box center [176, 354] width 235 height 294
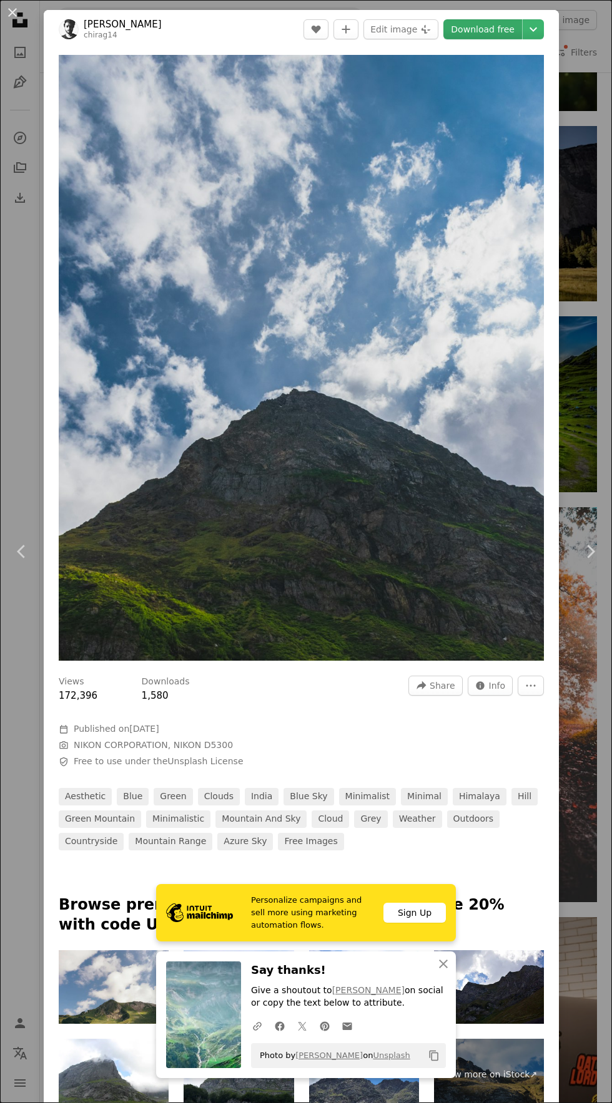
click at [484, 29] on link "Download free" at bounding box center [482, 29] width 79 height 20
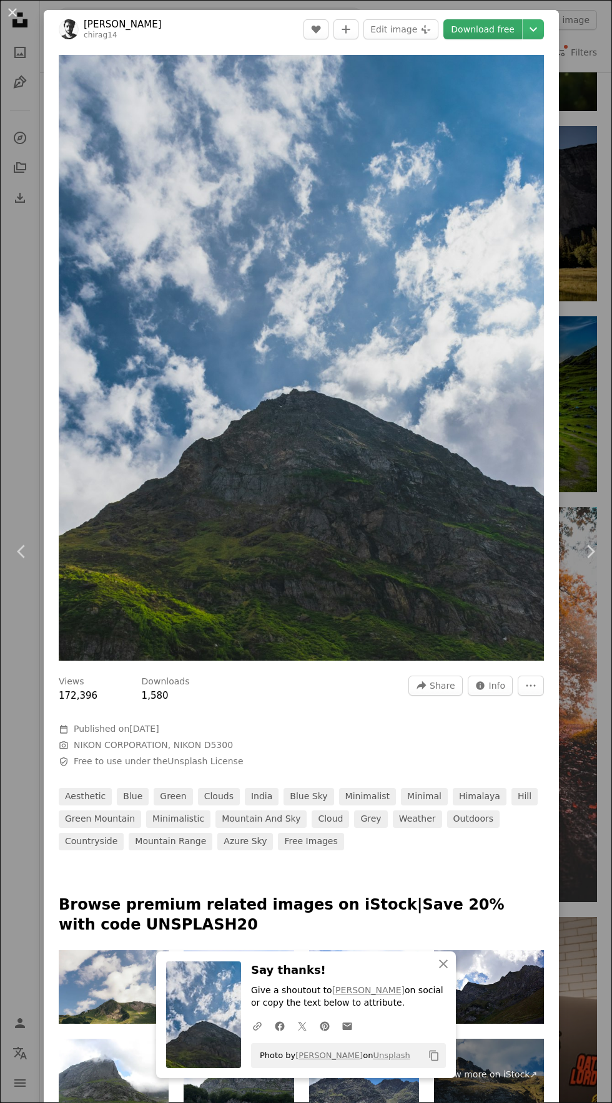
click at [497, 25] on link "Download free" at bounding box center [482, 29] width 79 height 20
click at [12, 17] on button "An X shape" at bounding box center [12, 12] width 15 height 15
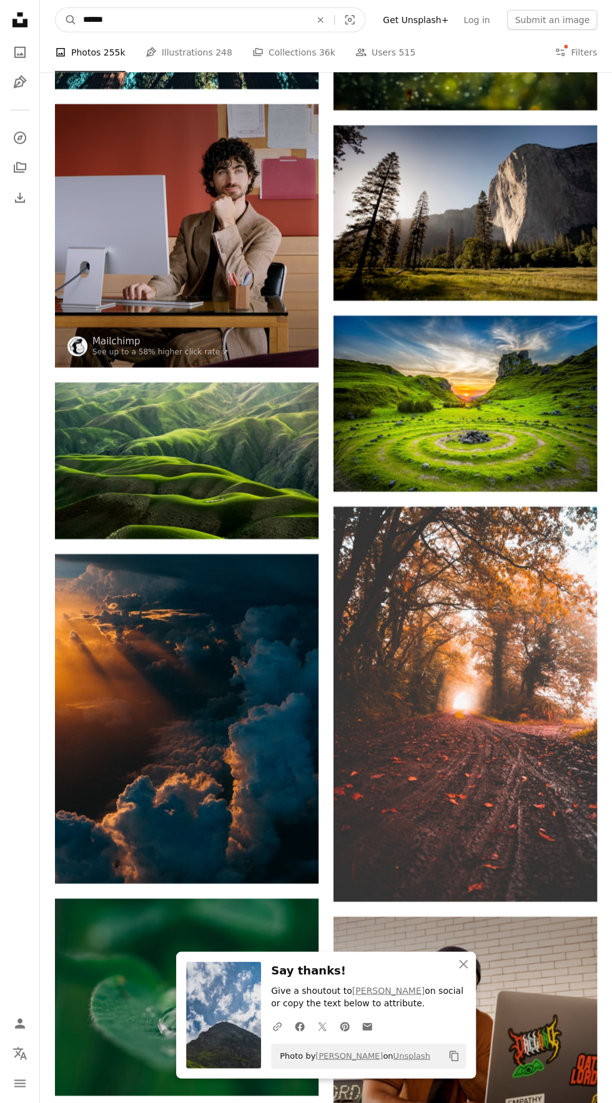
click at [195, 21] on input "******" at bounding box center [192, 20] width 230 height 24
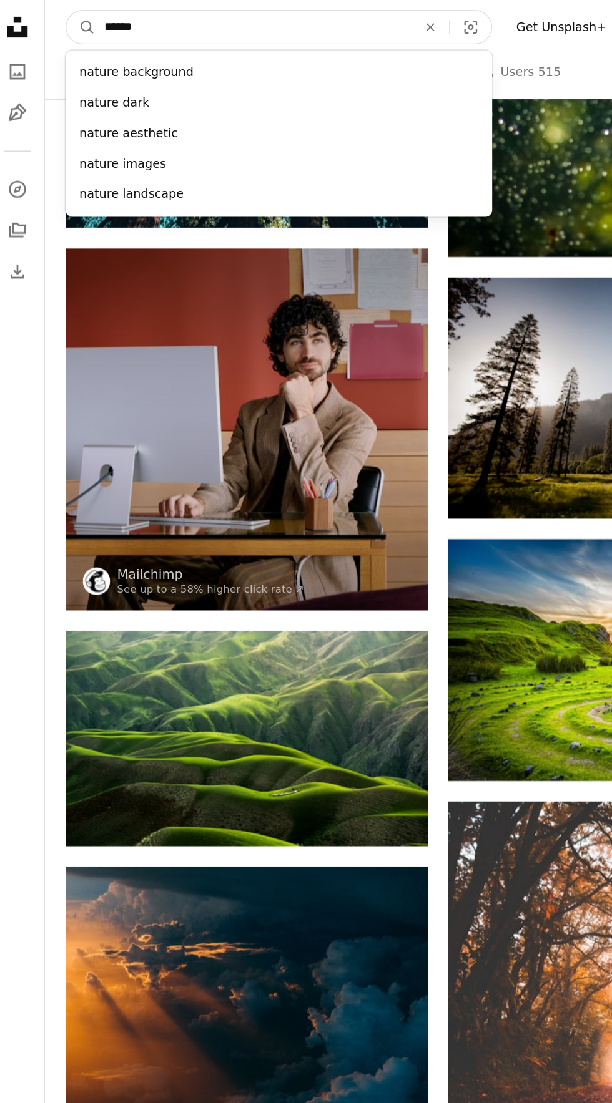
scroll to position [2769, 0]
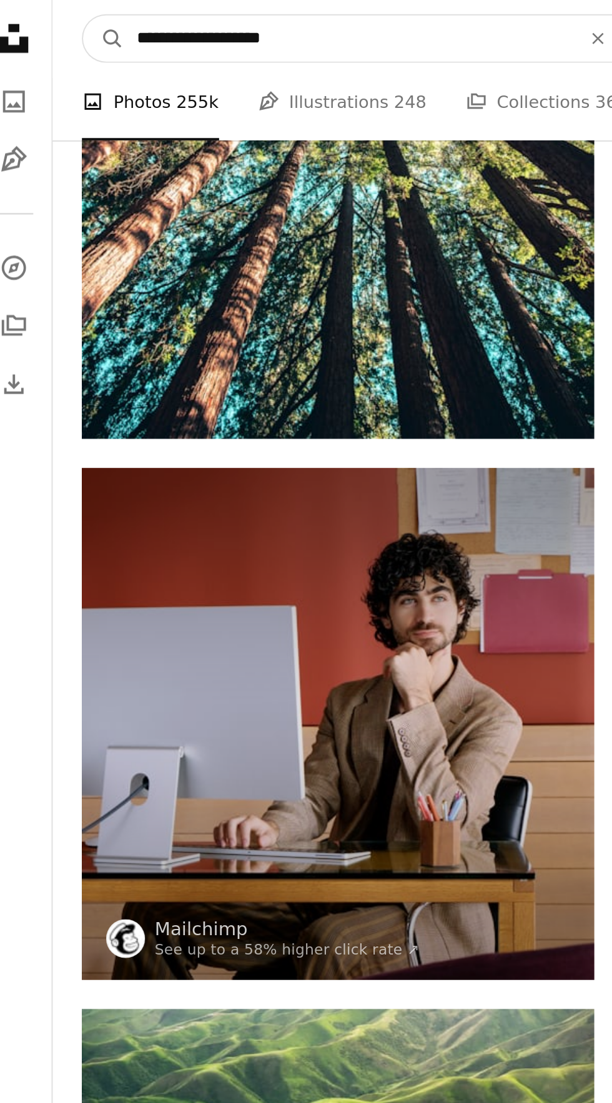
type input "**********"
click button "A magnifying glass" at bounding box center [66, 20] width 21 height 24
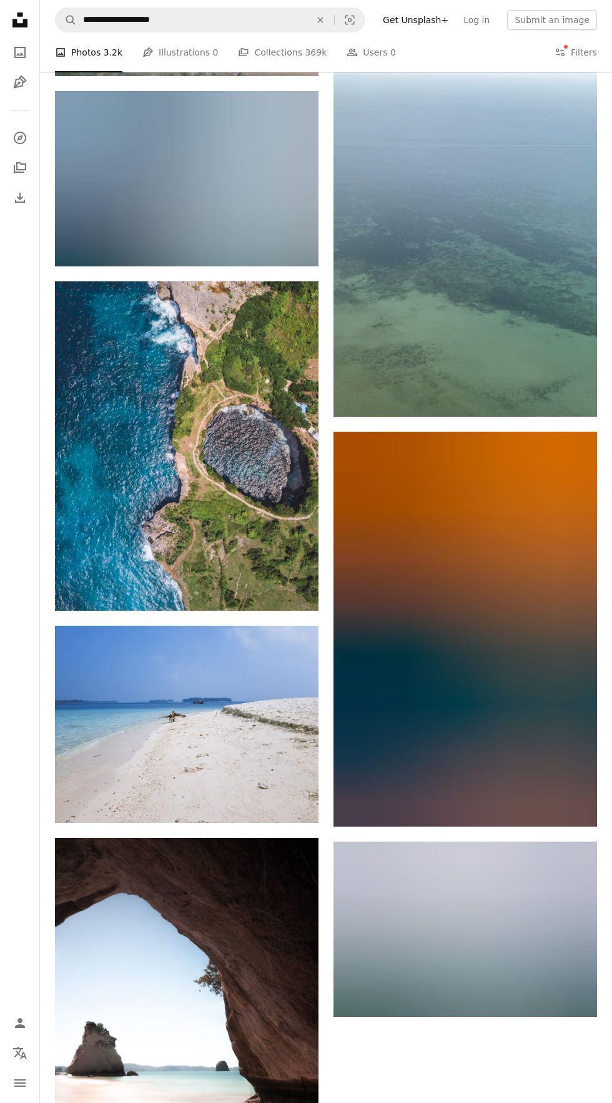
scroll to position [1789, 0]
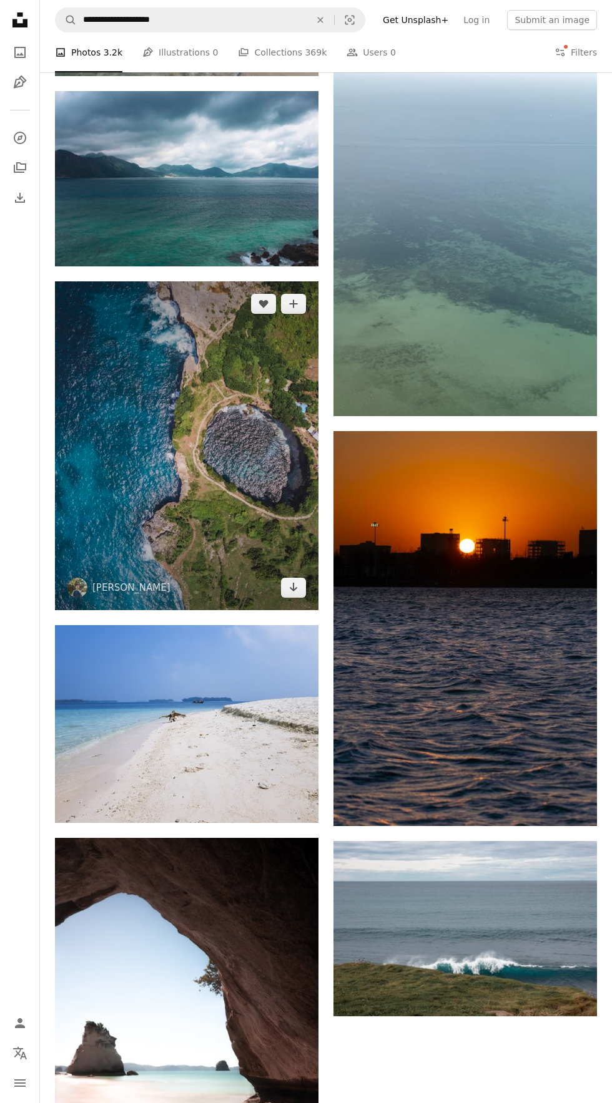
click at [240, 555] on img at bounding box center [186, 446] width 263 height 330
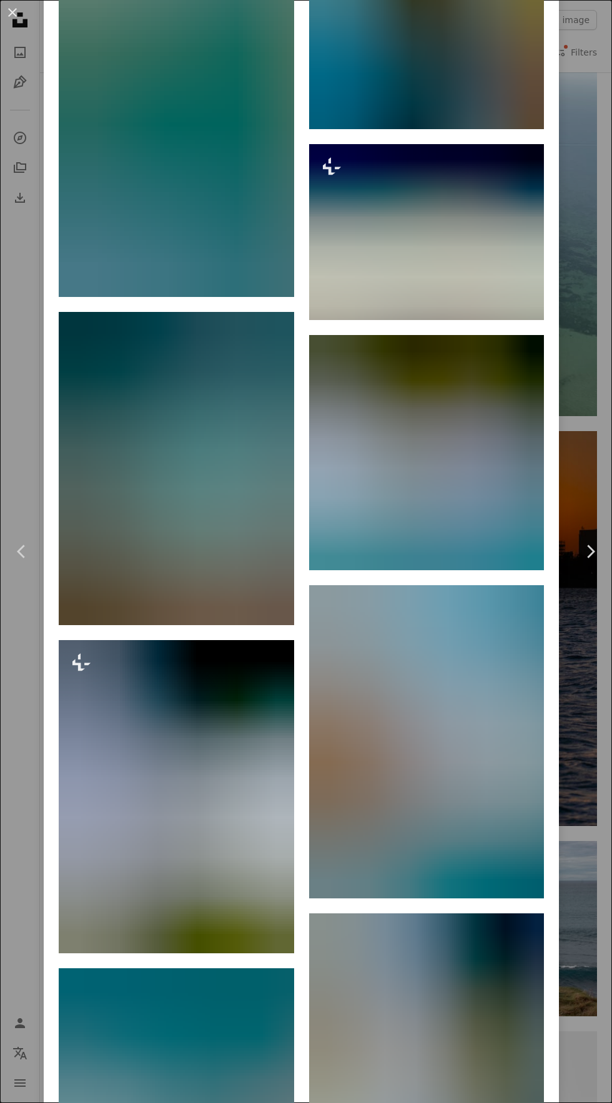
scroll to position [3671, 0]
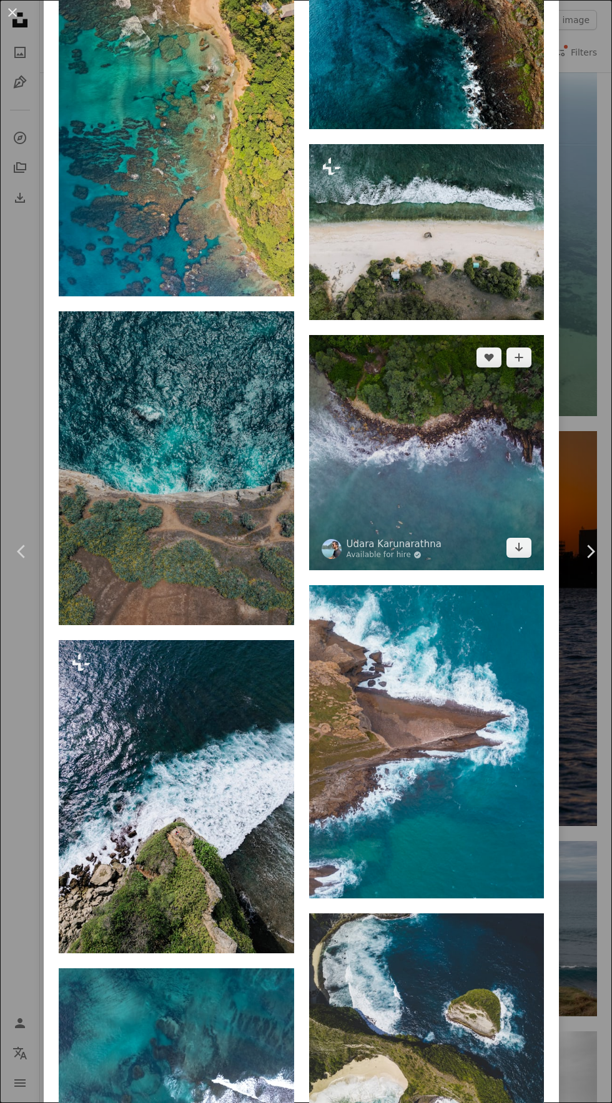
click at [482, 504] on img at bounding box center [426, 452] width 235 height 235
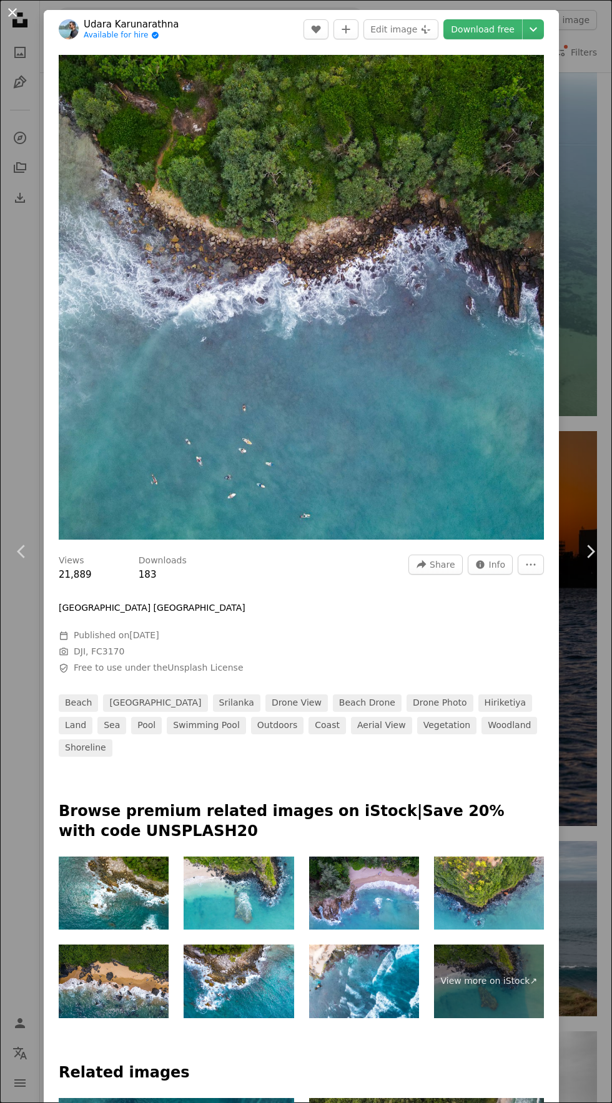
click at [20, 20] on button "An X shape" at bounding box center [12, 12] width 15 height 15
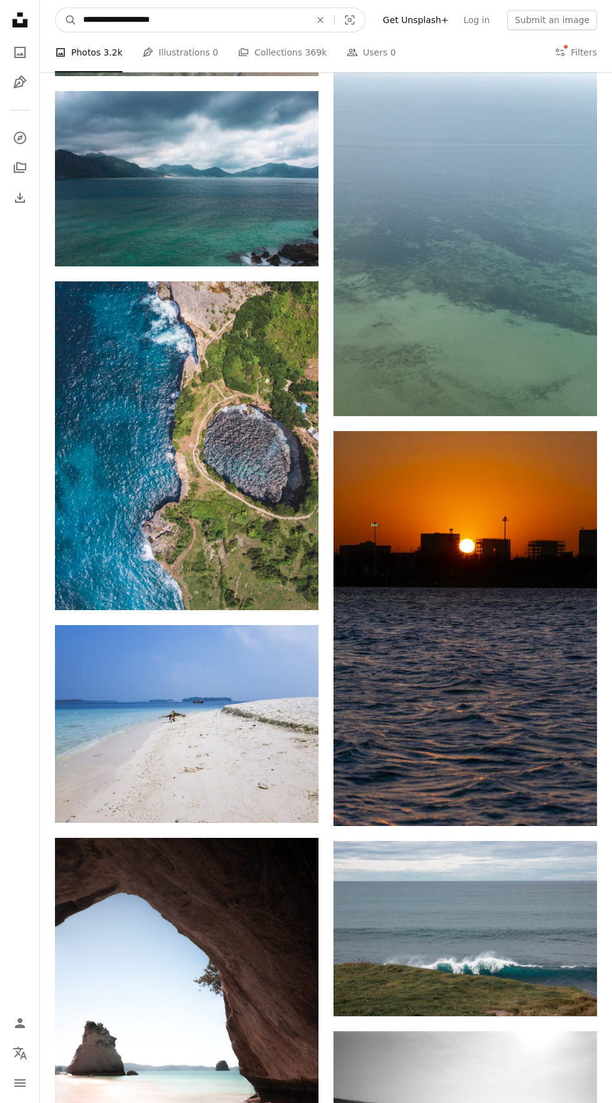
click at [230, 21] on input "**********" at bounding box center [192, 20] width 230 height 24
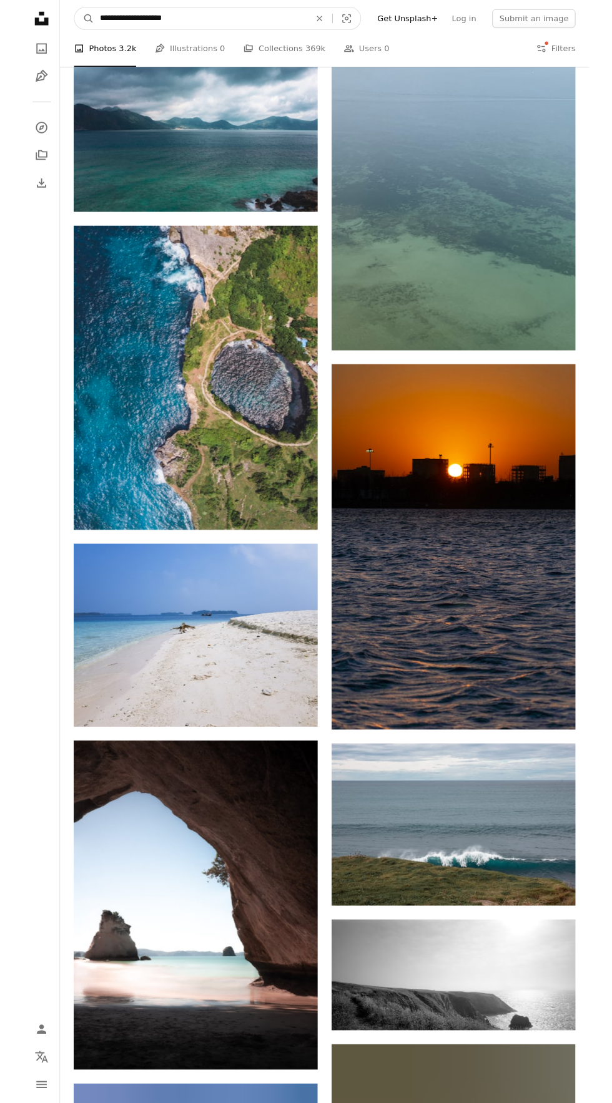
scroll to position [1663, 0]
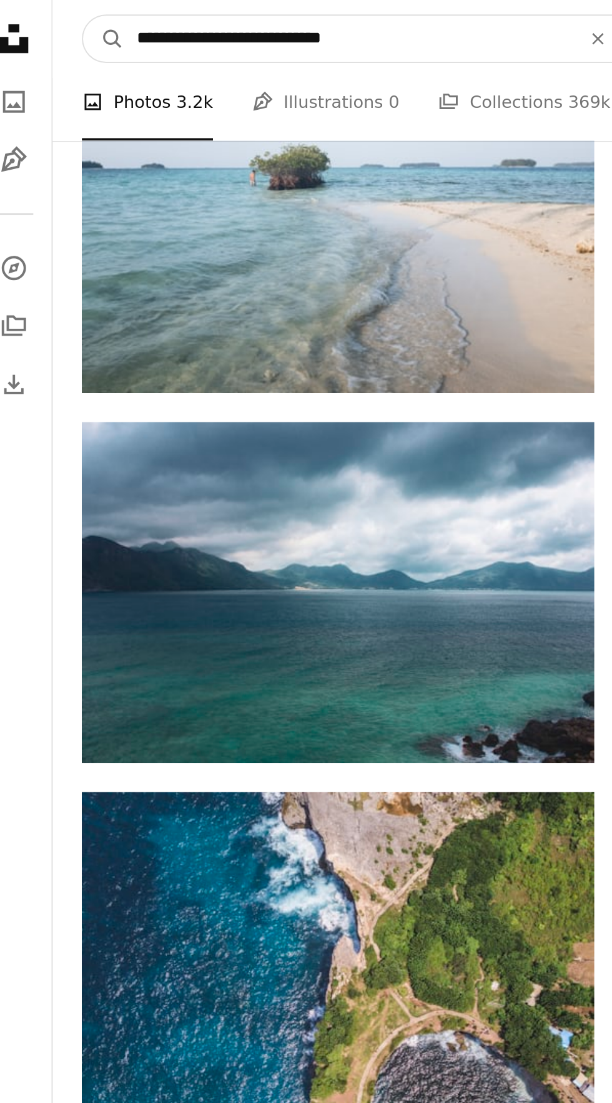
type input "**********"
click at [56, 8] on button "A magnifying glass" at bounding box center [66, 20] width 21 height 24
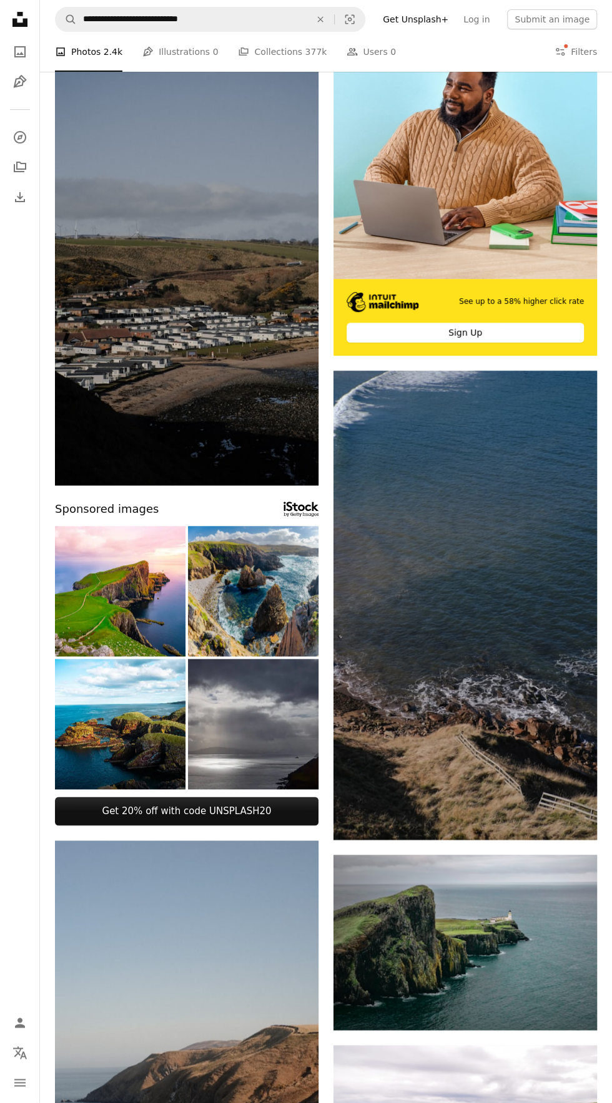
scroll to position [160, 0]
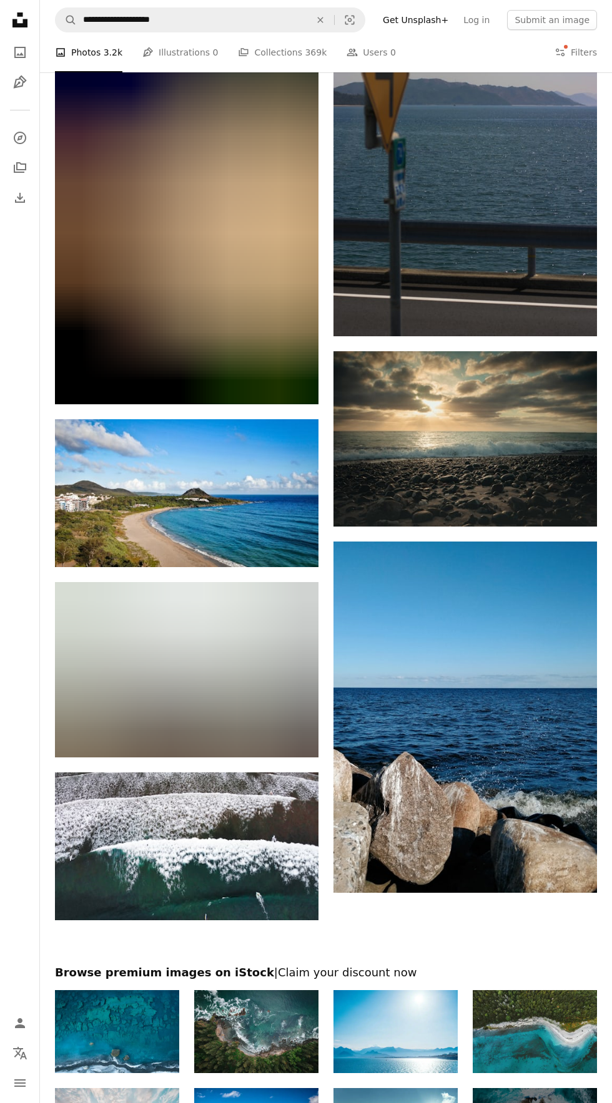
scroll to position [4789, 0]
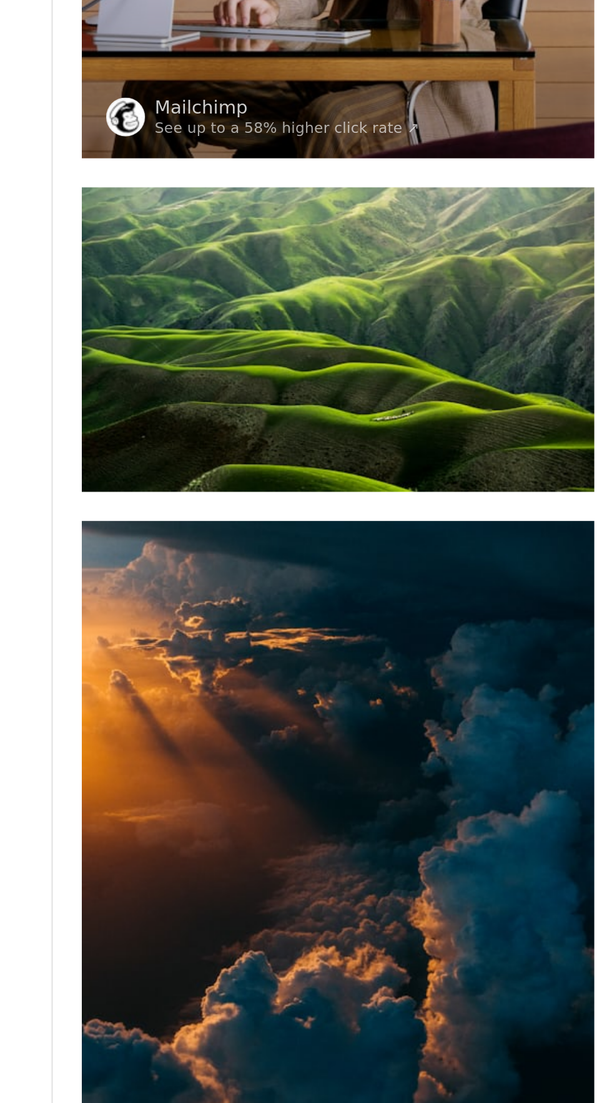
scroll to position [2769, 0]
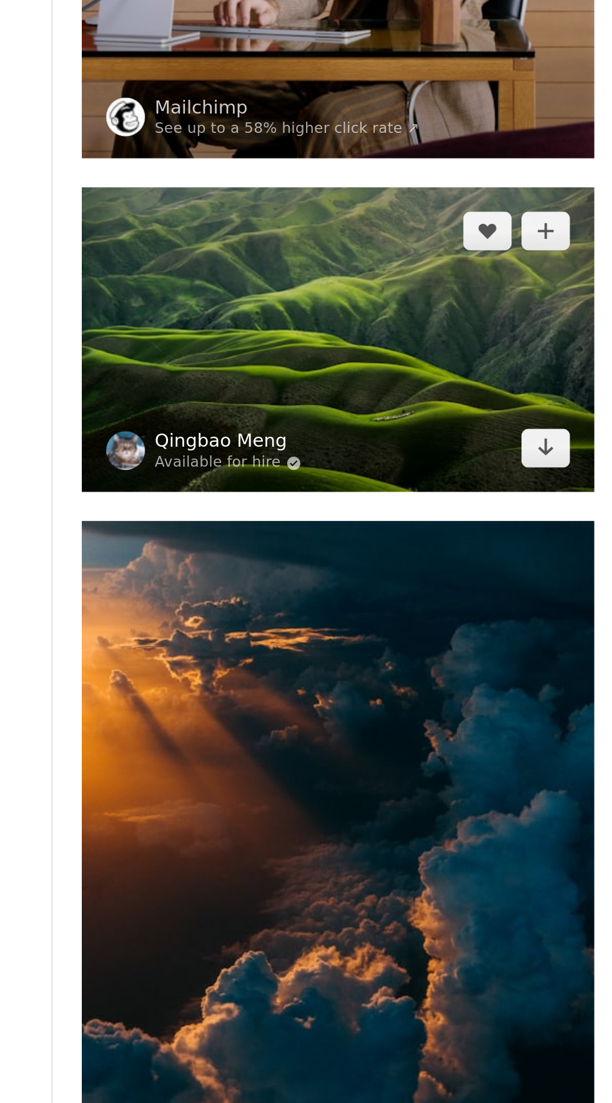
click at [100, 644] on link "Qingbao Meng" at bounding box center [130, 649] width 76 height 12
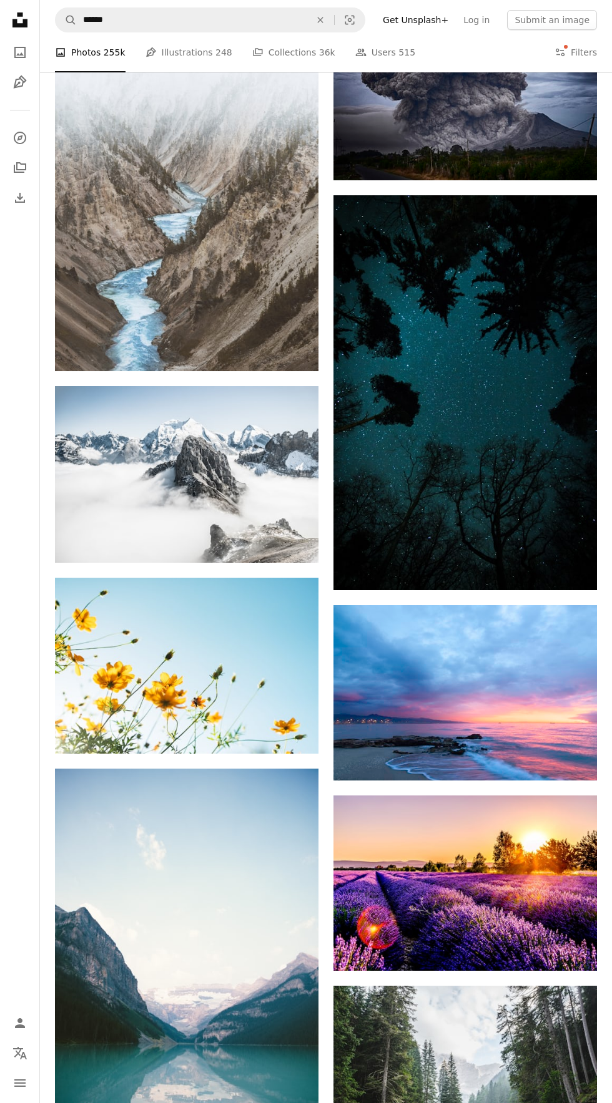
scroll to position [7425, 0]
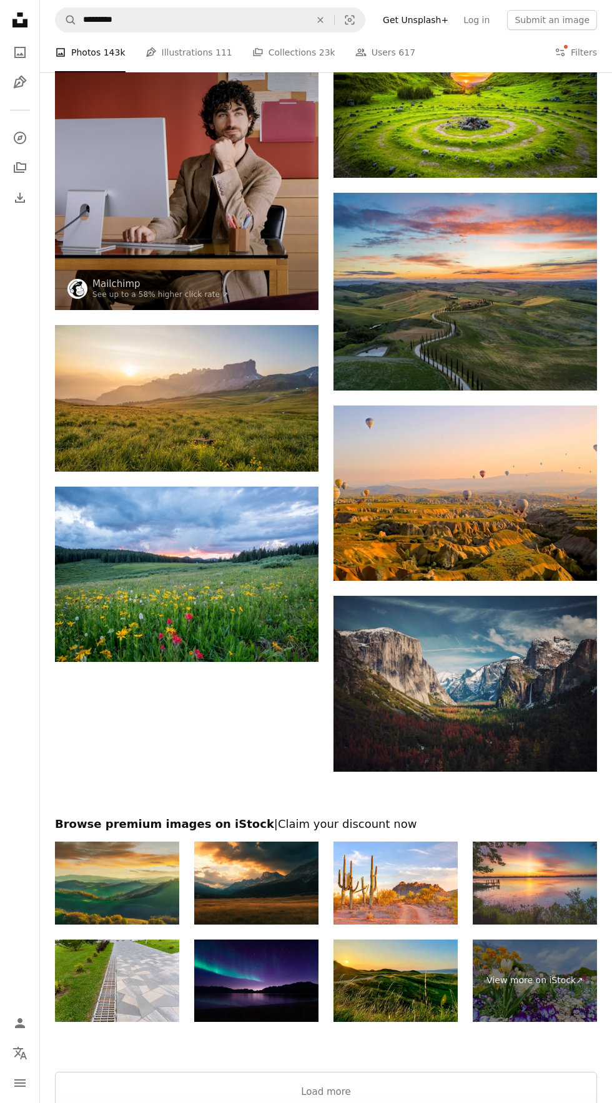
scroll to position [1987, 0]
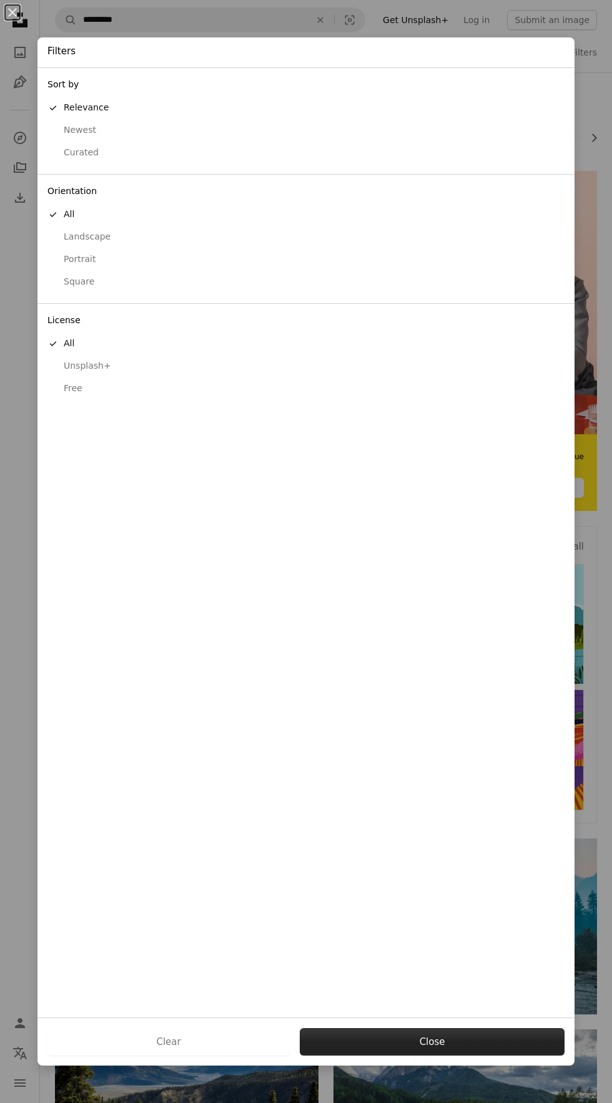
click at [457, 1056] on button "Close" at bounding box center [432, 1041] width 265 height 27
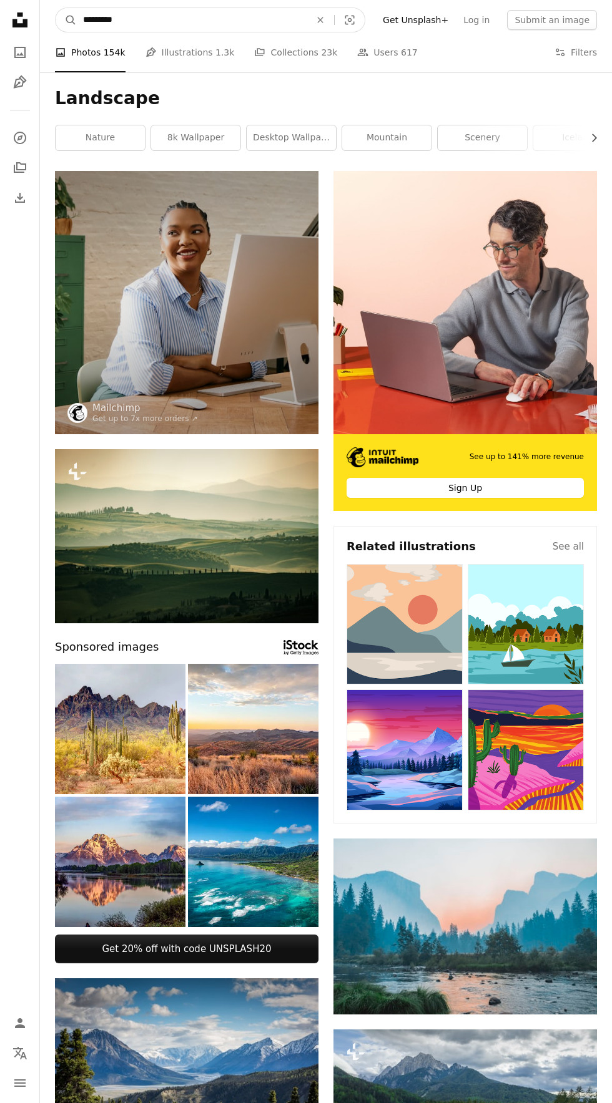
click at [305, 19] on input "*********" at bounding box center [192, 20] width 230 height 24
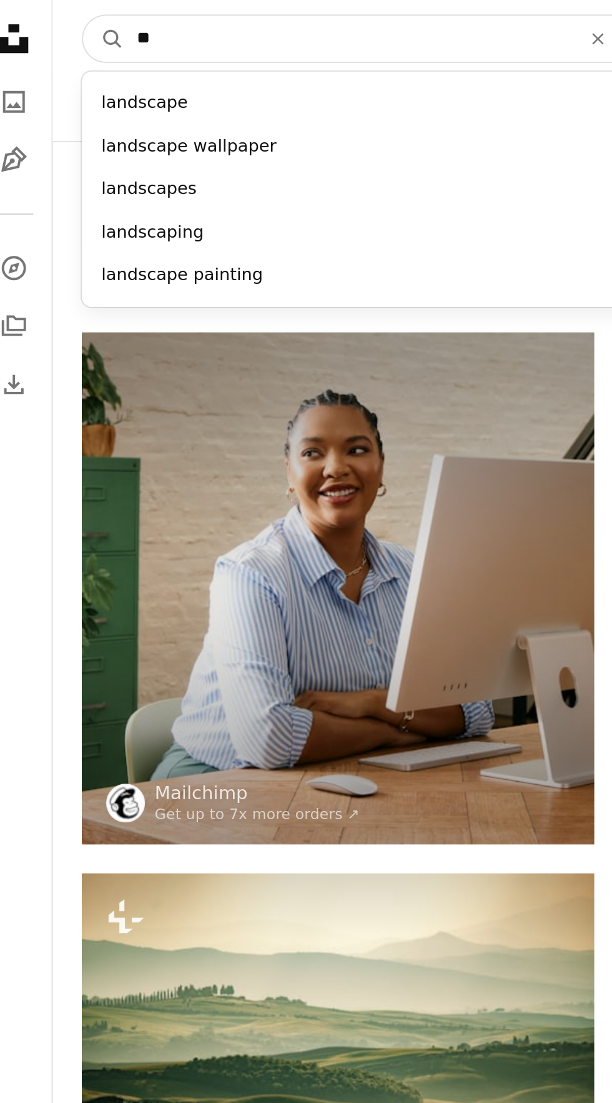
type input "*"
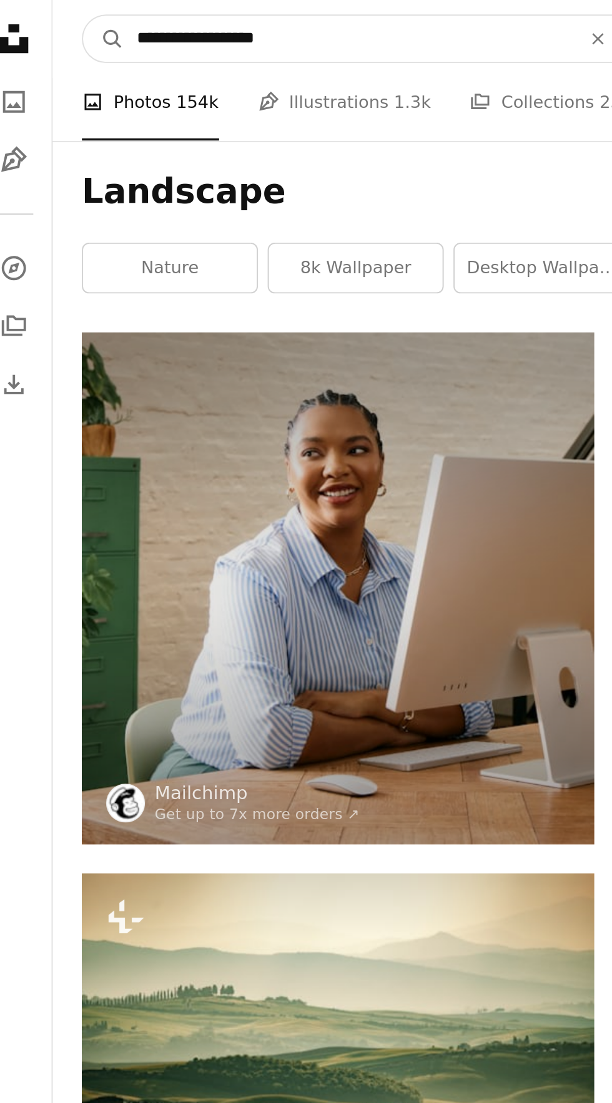
type input "**********"
click button "A magnifying glass" at bounding box center [66, 20] width 21 height 24
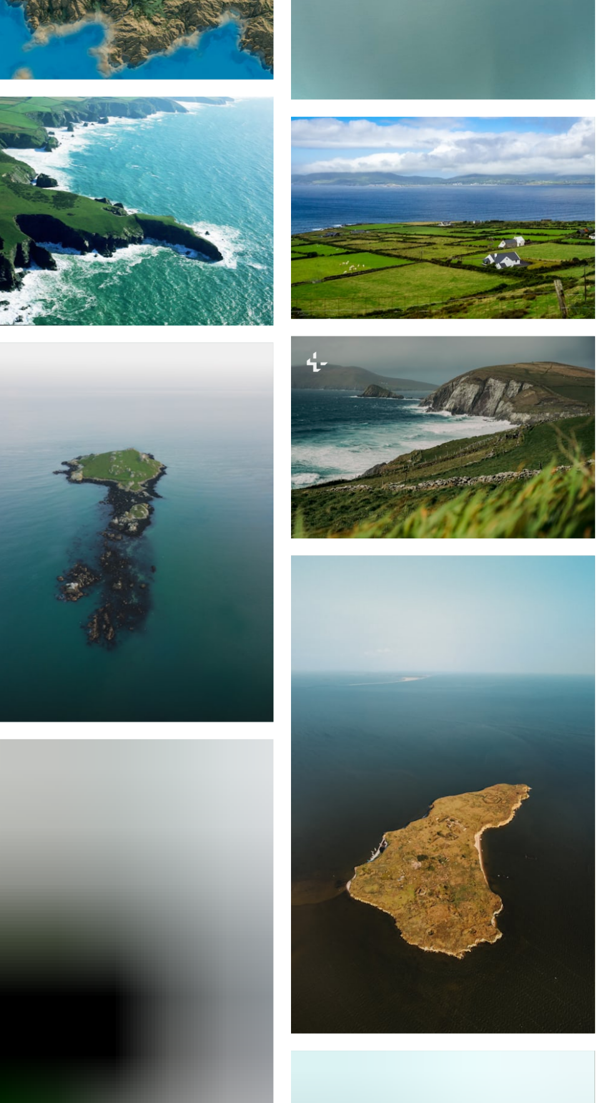
scroll to position [2060, 0]
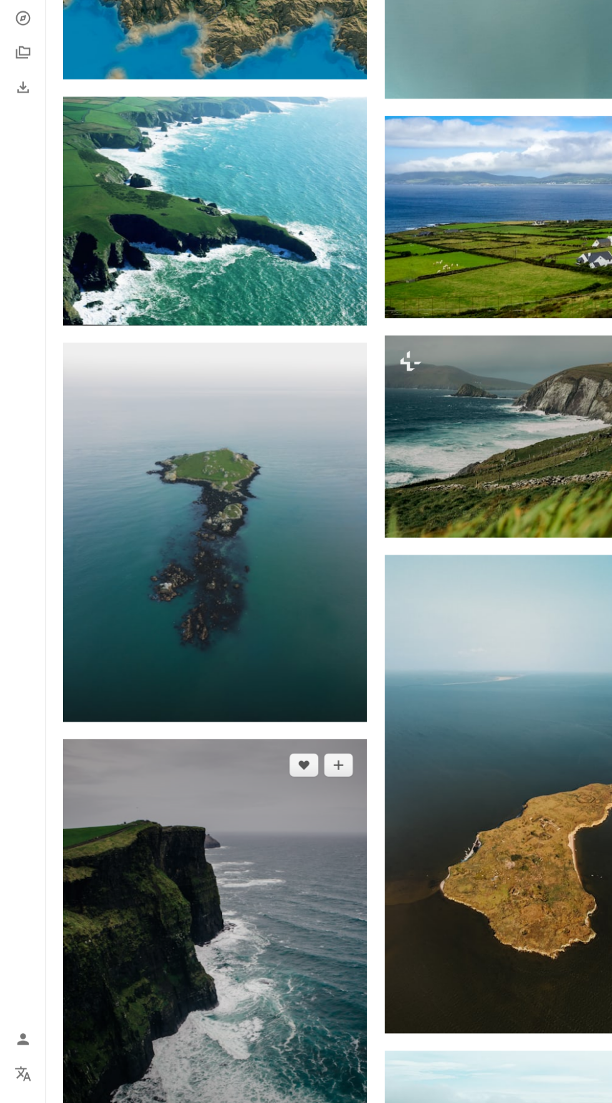
click at [268, 942] on img at bounding box center [186, 960] width 263 height 395
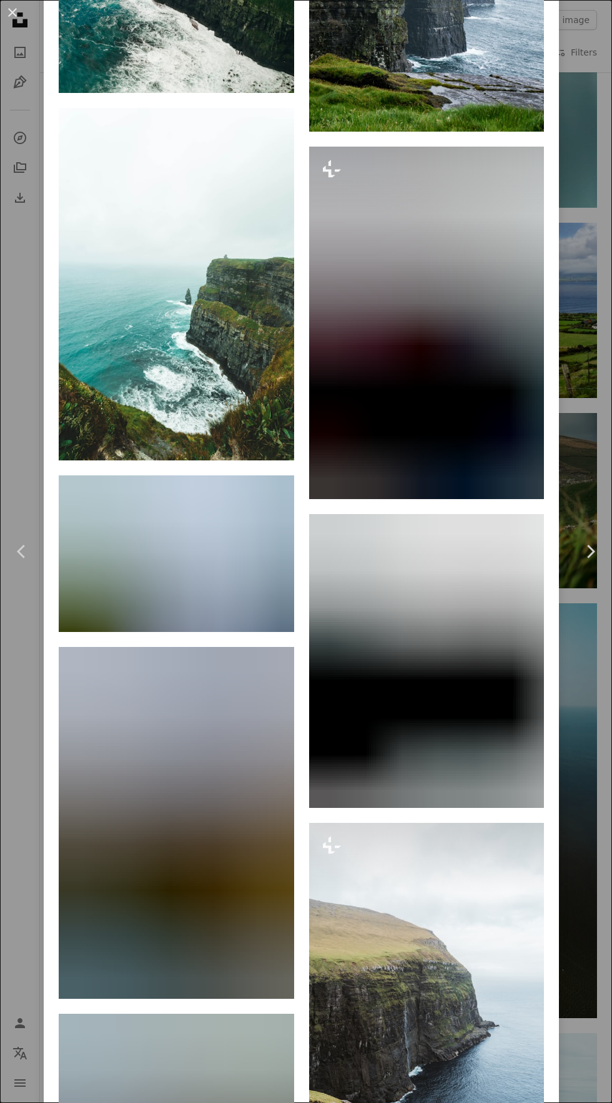
scroll to position [1533, 0]
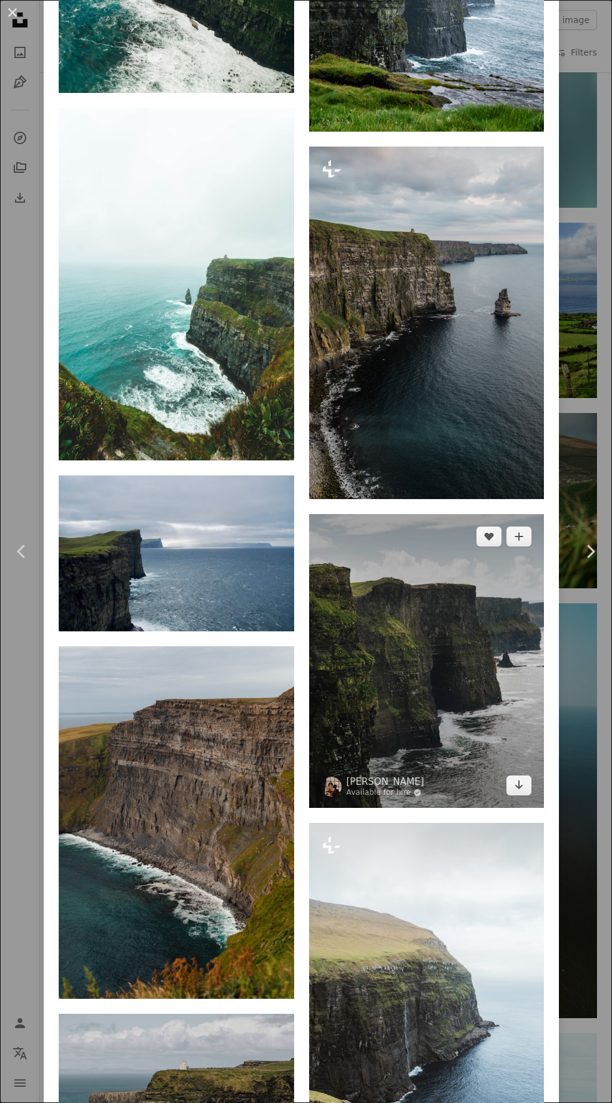
click at [494, 775] on img at bounding box center [426, 661] width 235 height 294
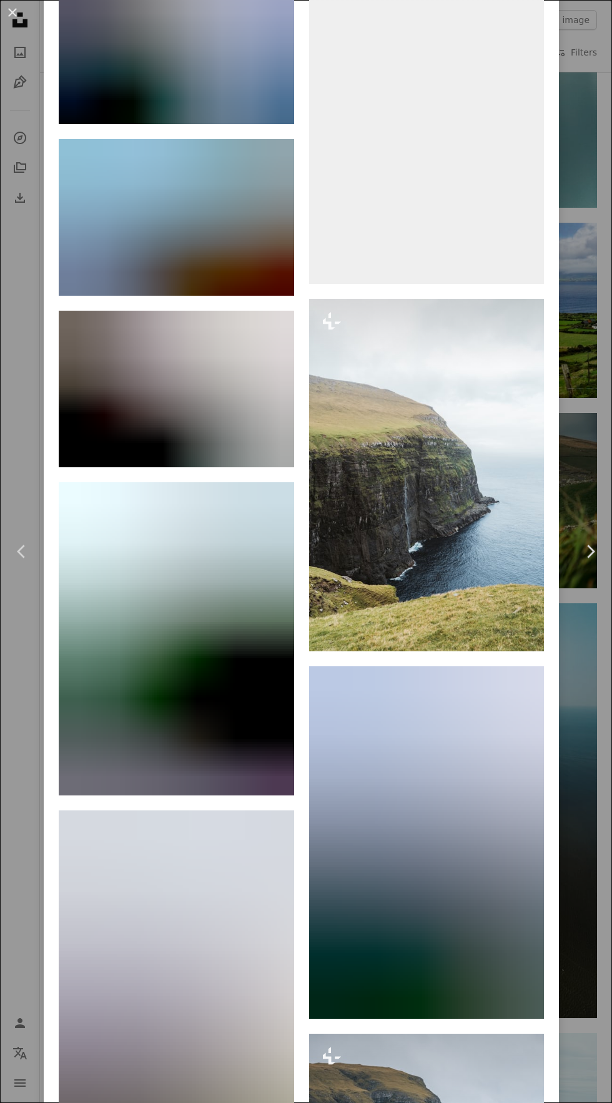
scroll to position [3015, 0]
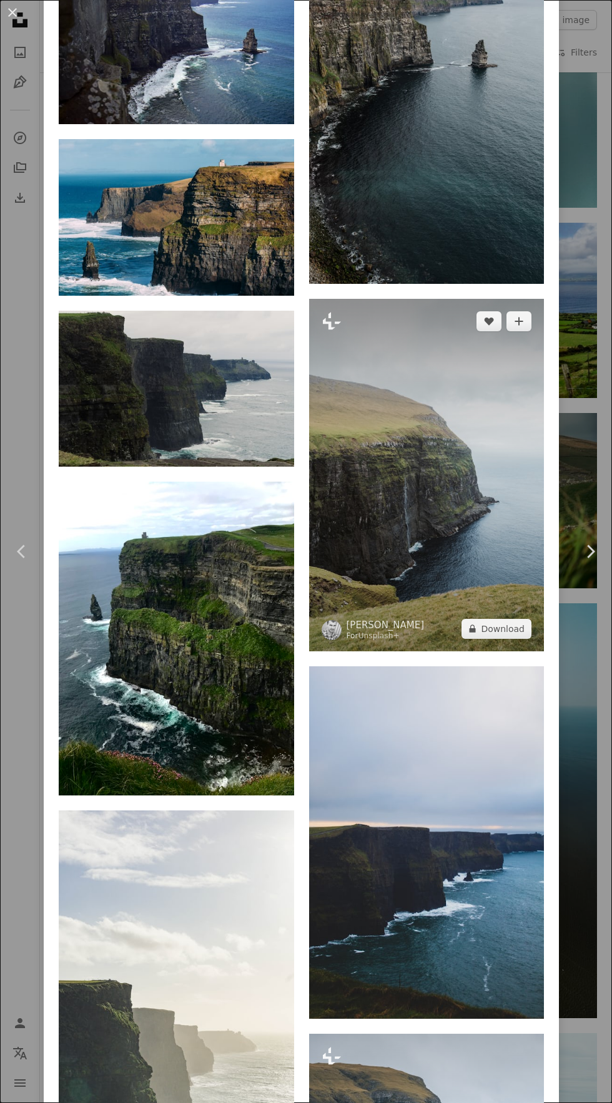
click at [482, 592] on img at bounding box center [426, 475] width 235 height 353
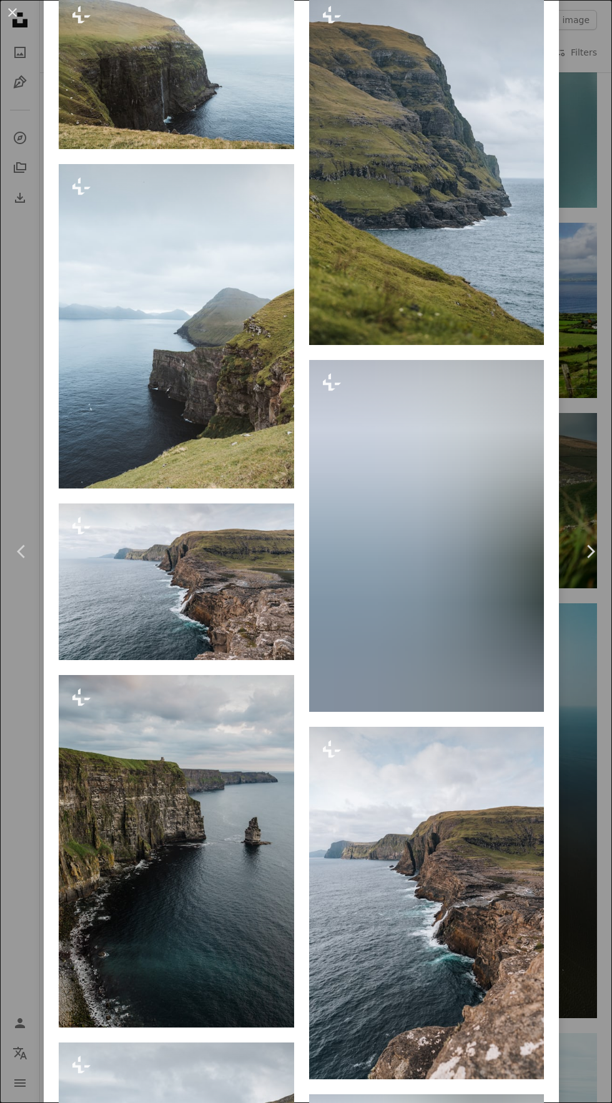
scroll to position [1281, 0]
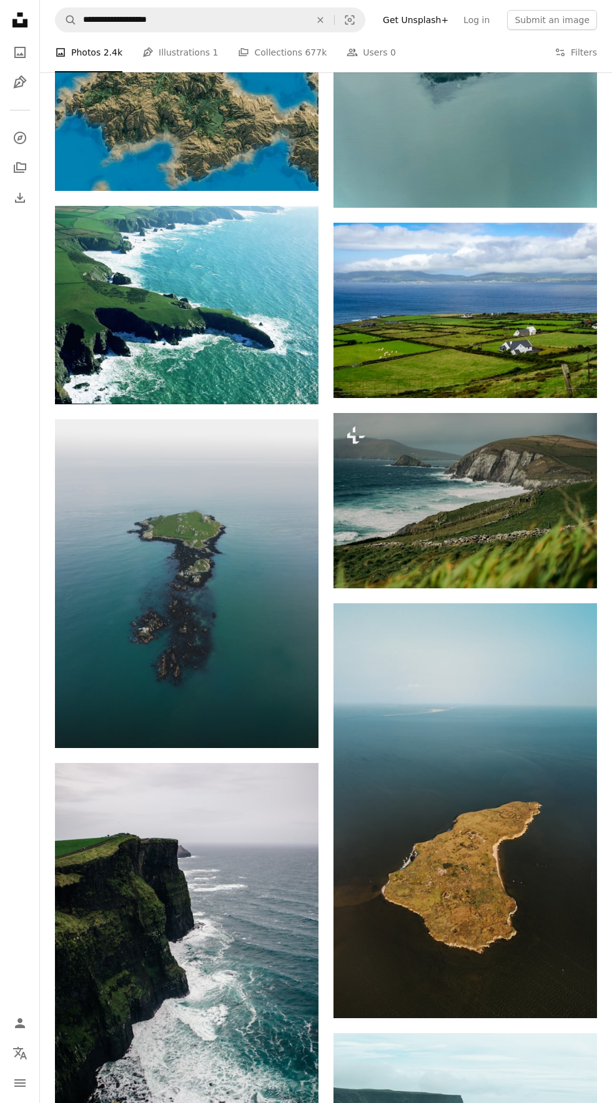
scroll to position [2060, 0]
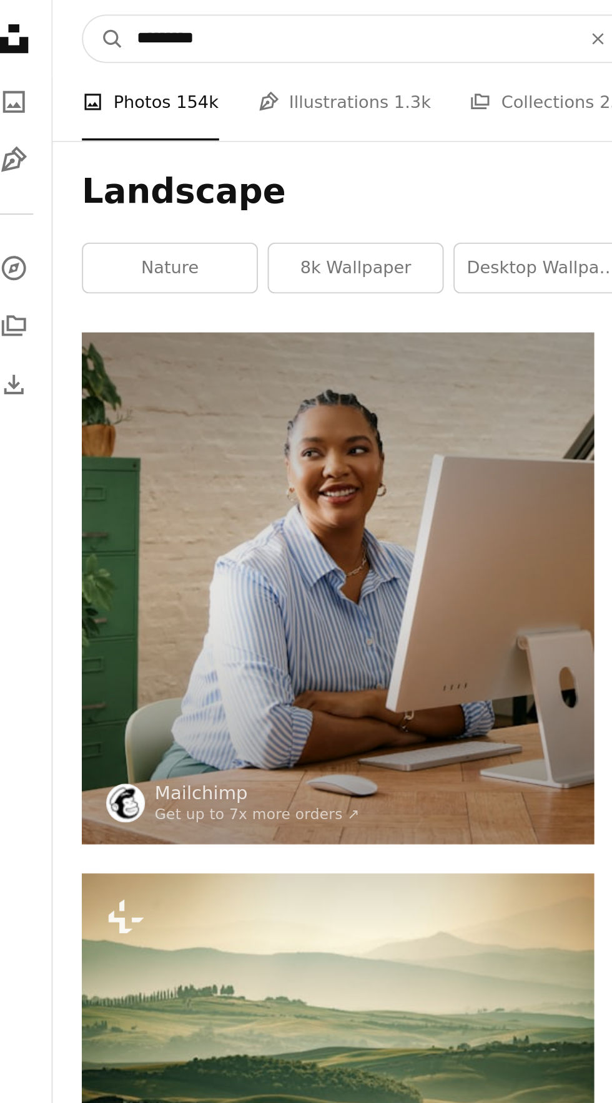
click at [230, 24] on input "*********" at bounding box center [192, 20] width 230 height 24
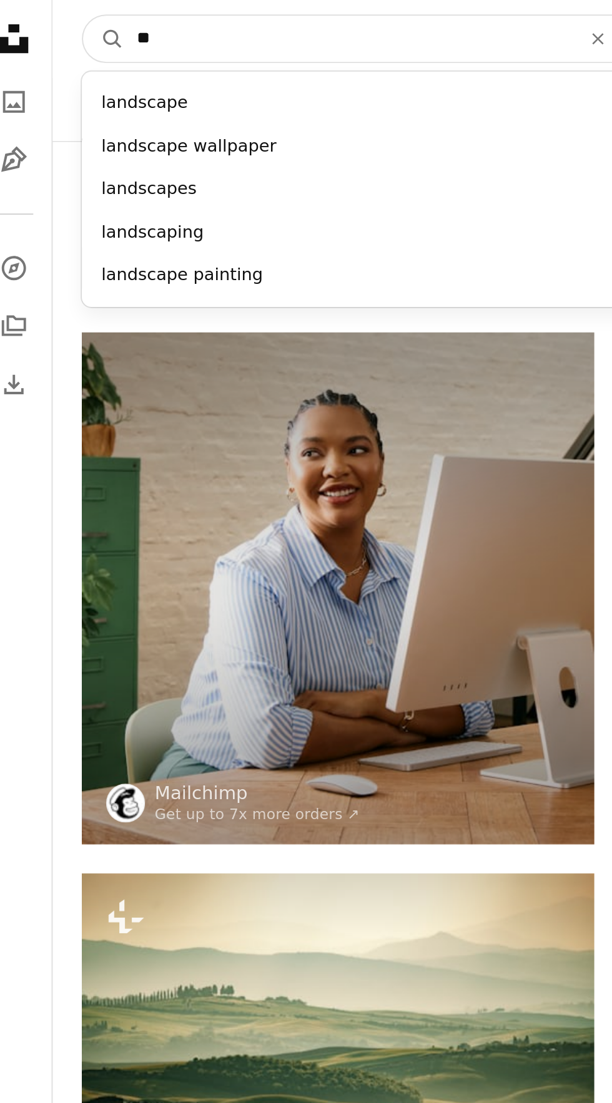
type input "*"
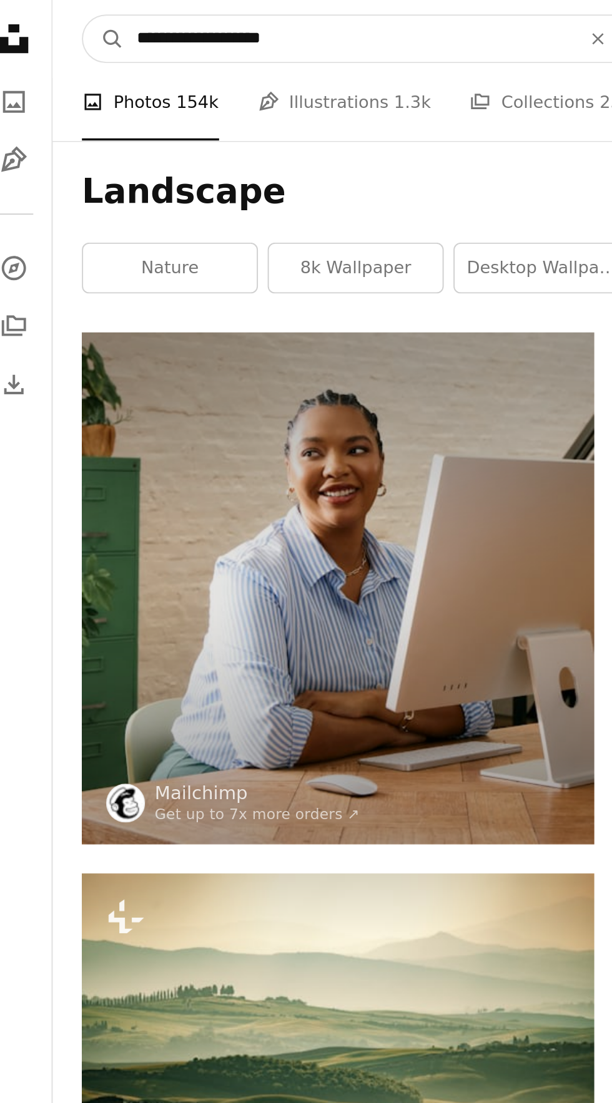
type input "**********"
click at [56, 8] on button "A magnifying glass" at bounding box center [66, 20] width 21 height 24
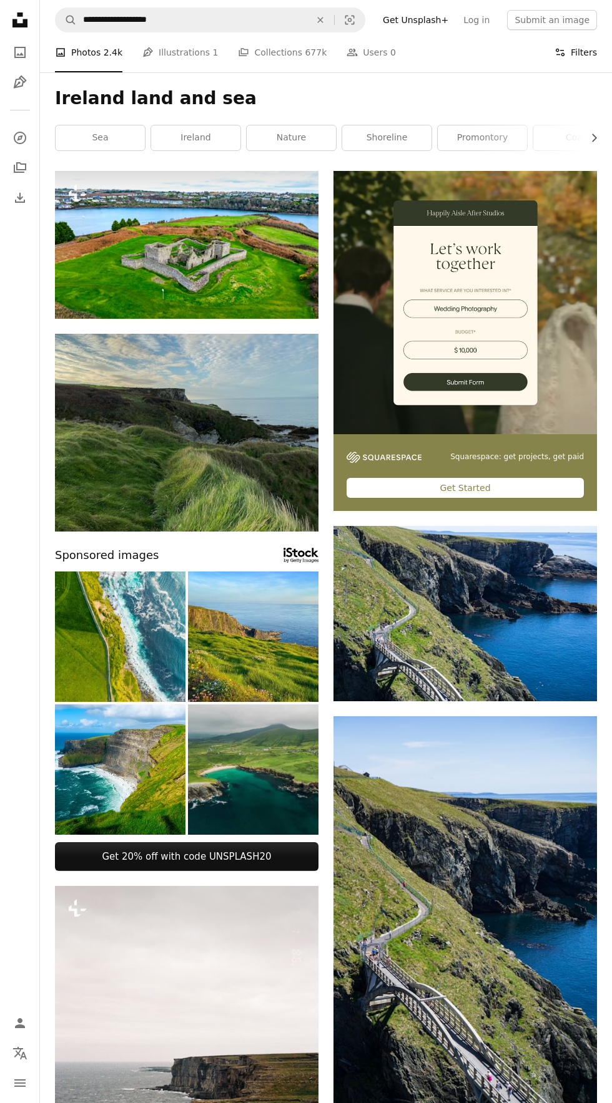
click at [575, 56] on button "Filters Filters" at bounding box center [575, 52] width 42 height 40
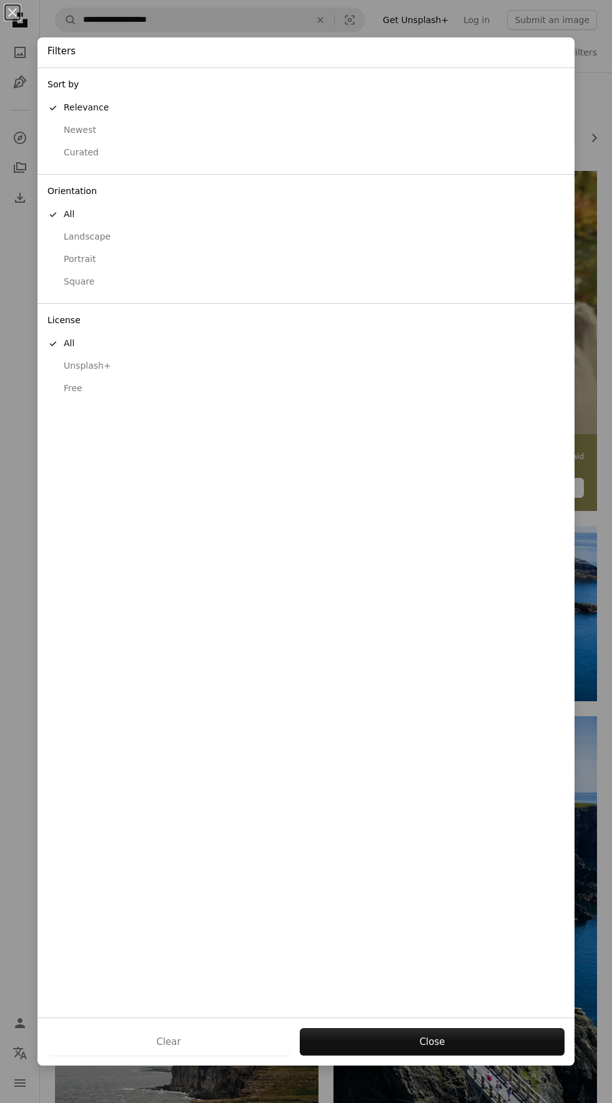
click at [67, 388] on div "Free" at bounding box center [305, 389] width 517 height 12
click at [482, 1043] on button "Apply" at bounding box center [431, 1041] width 265 height 27
